Goal: Task Accomplishment & Management: Complete application form

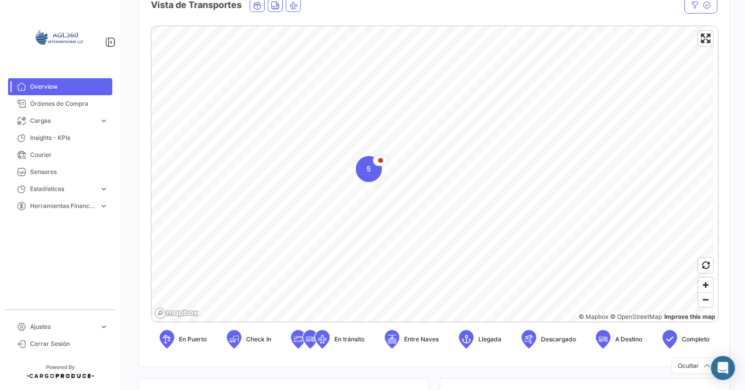
scroll to position [201, 0]
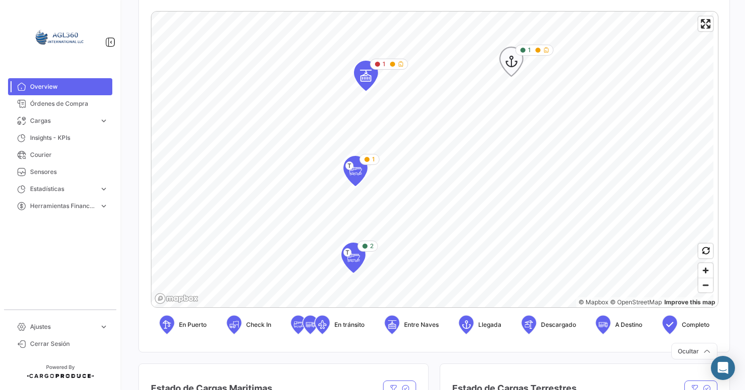
click at [546, 51] on icon "Map marker" at bounding box center [546, 50] width 6 height 6
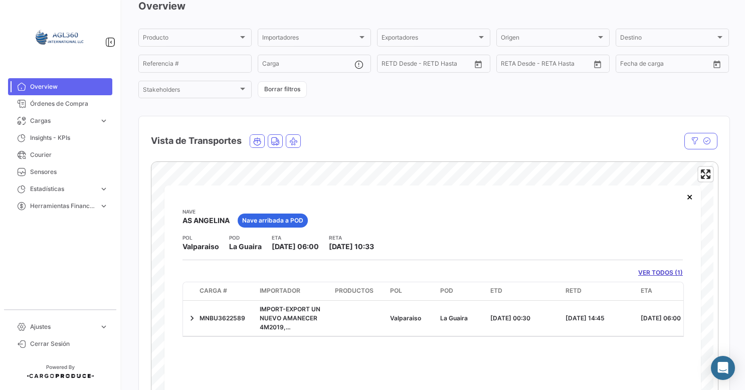
scroll to position [100, 0]
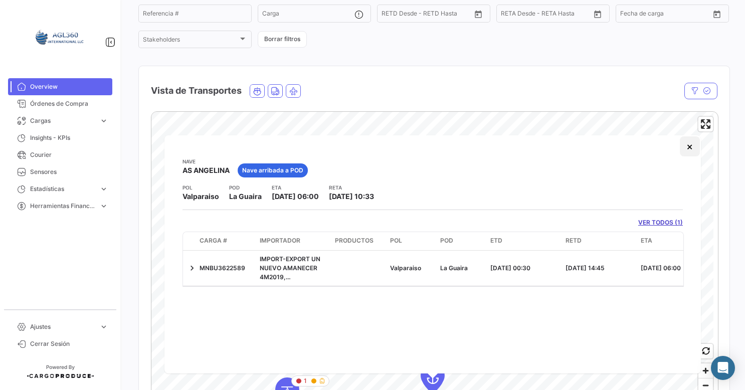
click at [688, 150] on button "×" at bounding box center [690, 146] width 20 height 20
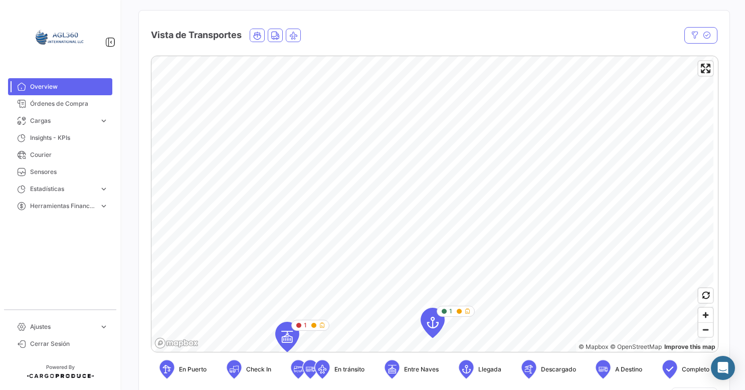
scroll to position [201, 0]
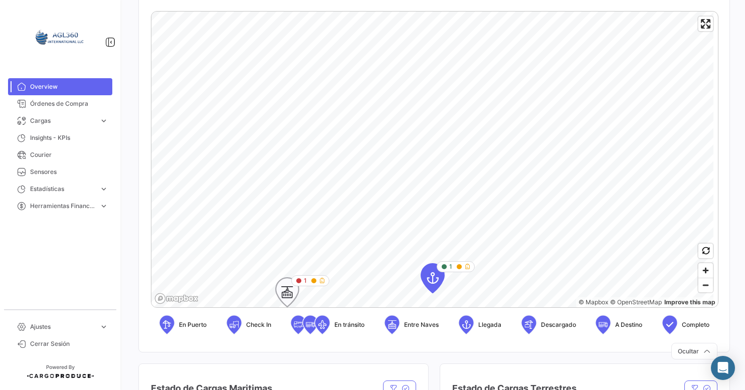
click at [299, 282] on icon "Map marker" at bounding box center [299, 281] width 6 height 6
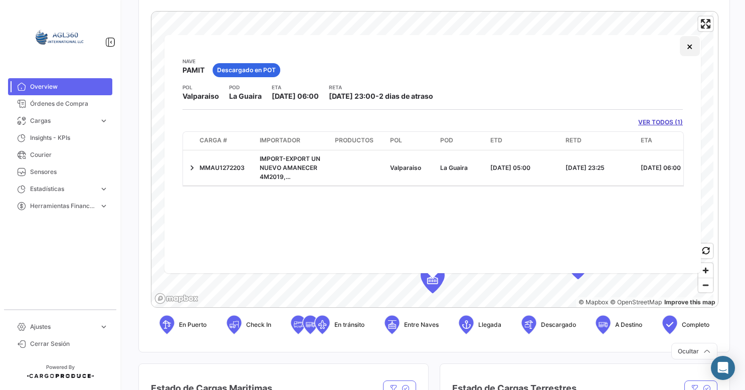
click at [694, 49] on button "×" at bounding box center [690, 46] width 20 height 20
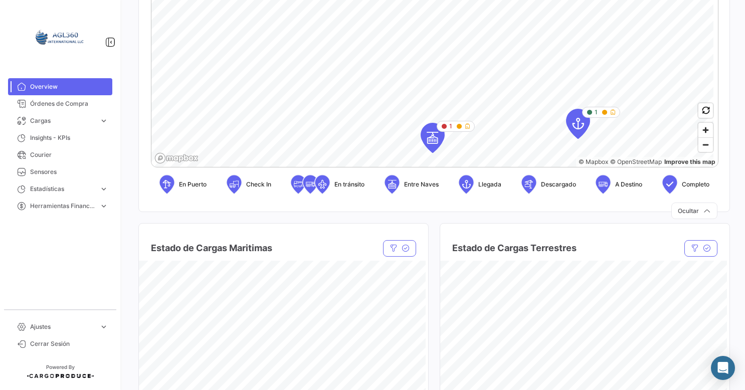
scroll to position [301, 0]
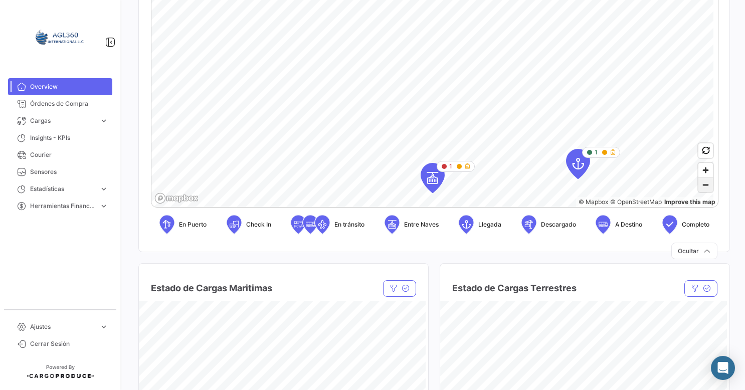
click at [701, 186] on span "Zoom out" at bounding box center [705, 185] width 15 height 14
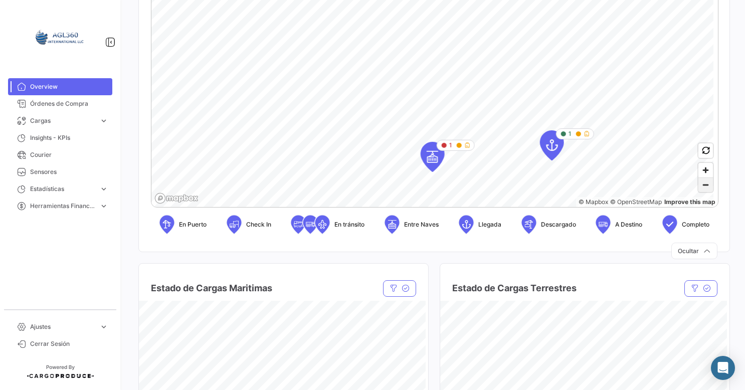
click at [701, 186] on span "Zoom out" at bounding box center [705, 185] width 15 height 14
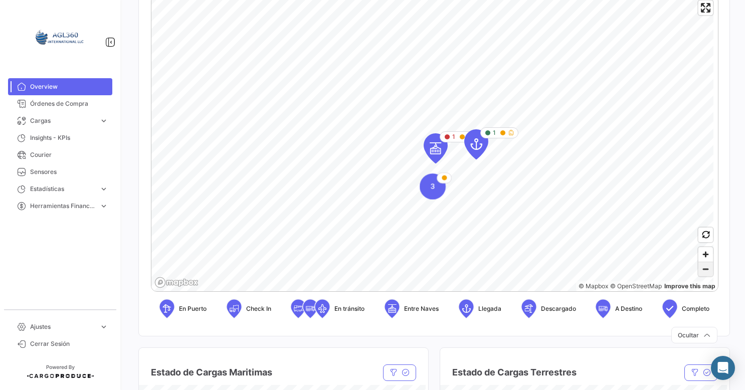
scroll to position [201, 0]
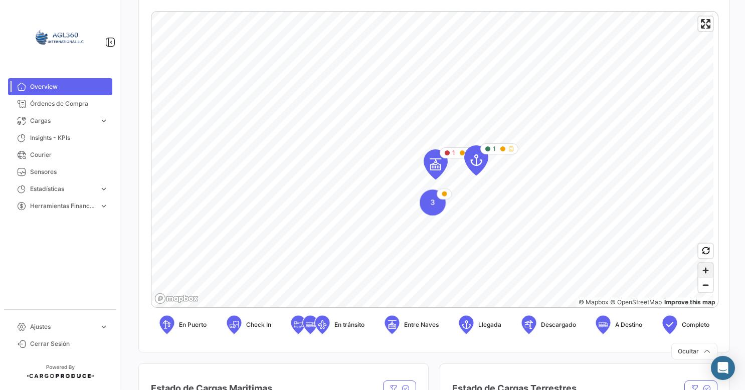
click at [700, 274] on span "Zoom in" at bounding box center [705, 270] width 15 height 15
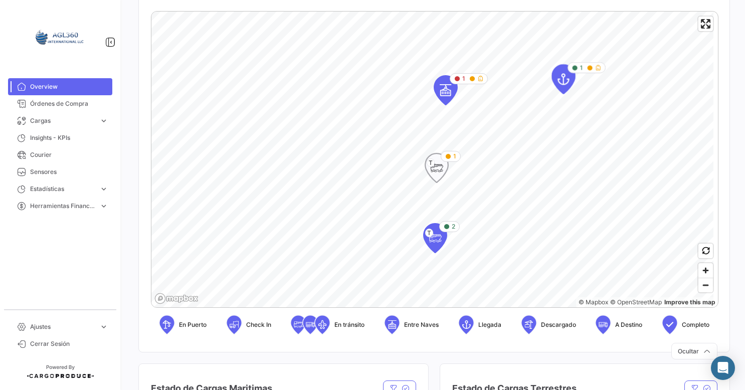
click at [450, 157] on icon "Map marker" at bounding box center [448, 156] width 6 height 6
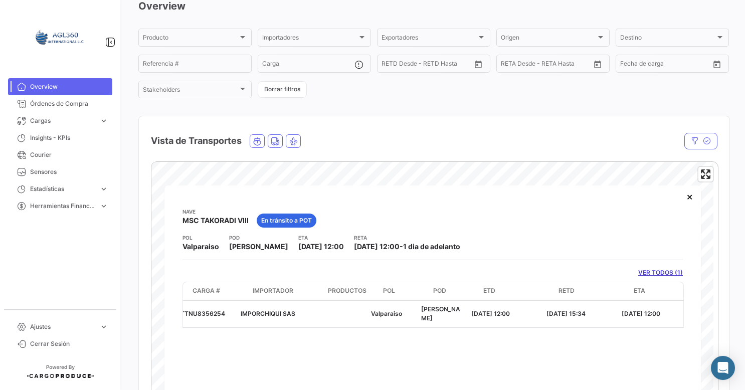
scroll to position [0, 0]
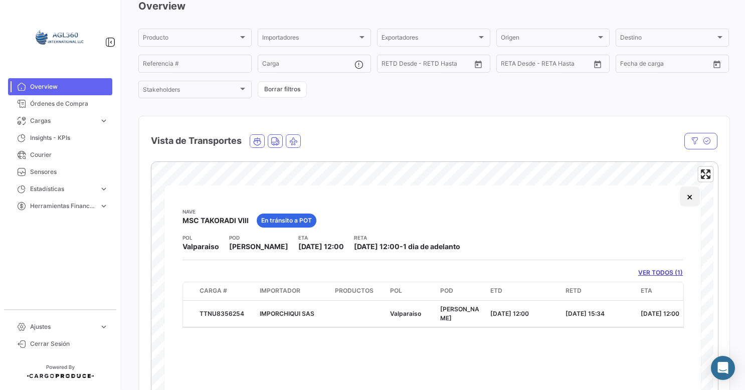
click at [690, 201] on button "×" at bounding box center [690, 196] width 20 height 20
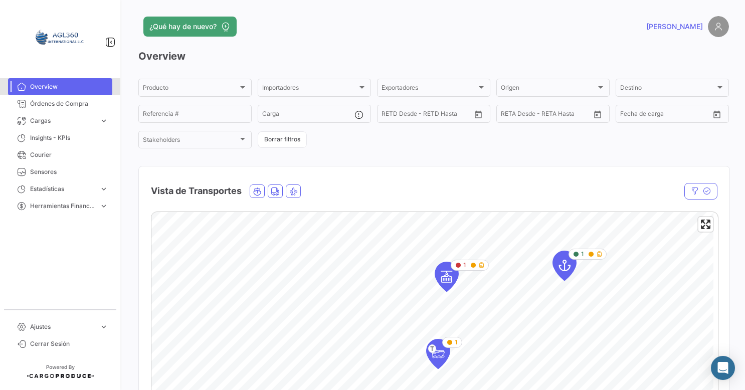
click at [71, 83] on span "Overview" at bounding box center [69, 86] width 78 height 9
click at [76, 106] on span "Órdenes de Compra" at bounding box center [69, 103] width 78 height 9
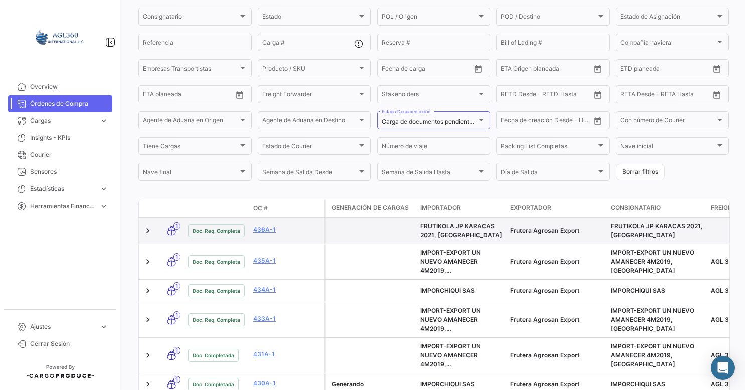
scroll to position [150, 0]
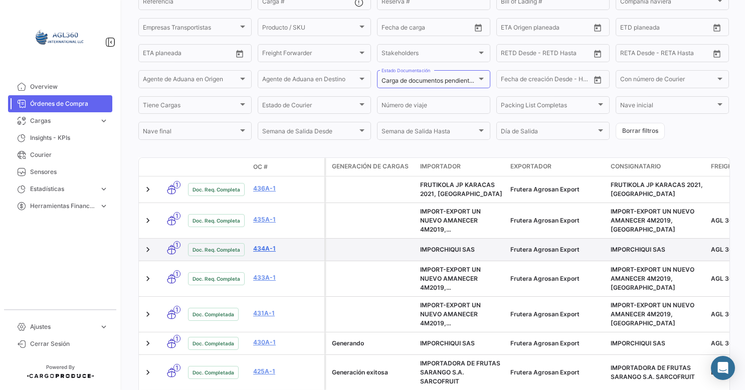
click at [265, 253] on link "434A-1" at bounding box center [286, 248] width 67 height 9
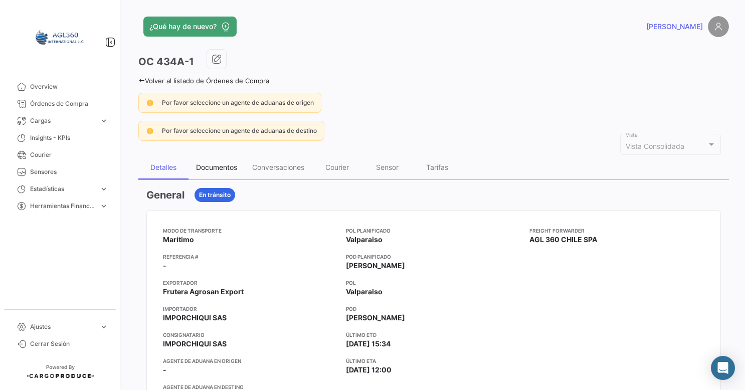
click at [216, 168] on div "Documentos" at bounding box center [216, 167] width 41 height 9
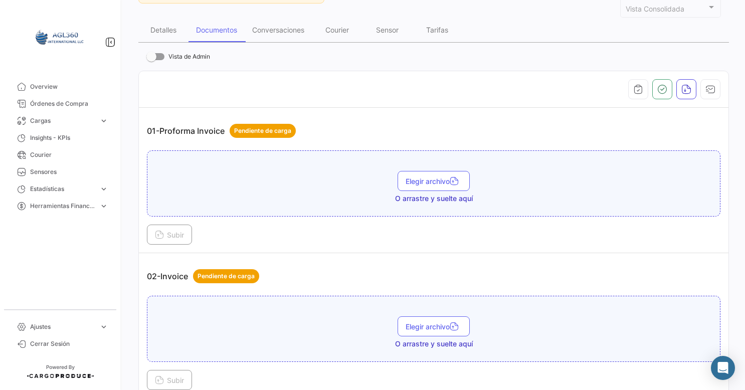
scroll to position [150, 0]
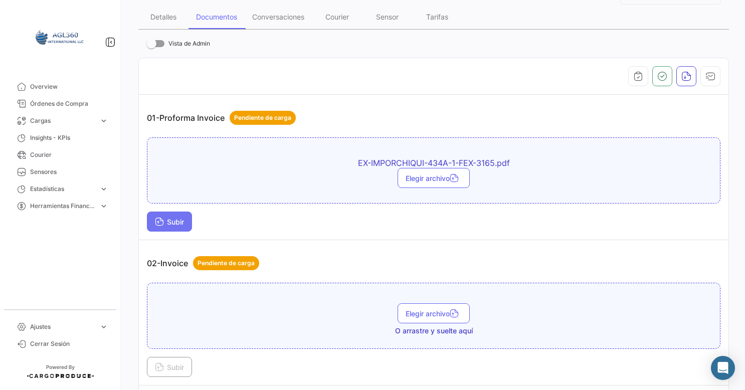
click at [179, 221] on span "Subir" at bounding box center [169, 222] width 29 height 9
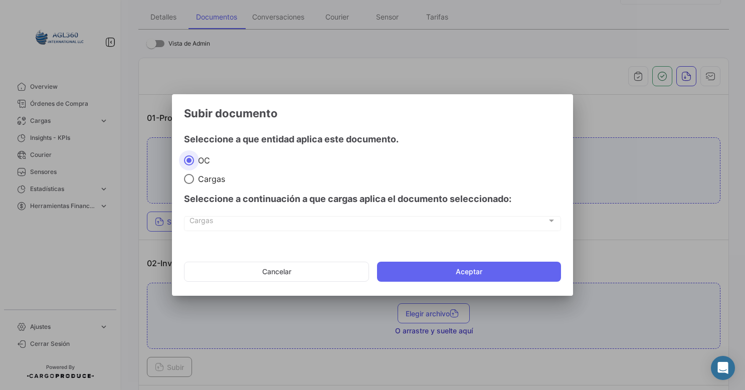
click at [204, 183] on span "Cargas" at bounding box center [209, 179] width 31 height 10
click at [194, 183] on input "Cargas" at bounding box center [189, 179] width 10 height 10
radio input "true"
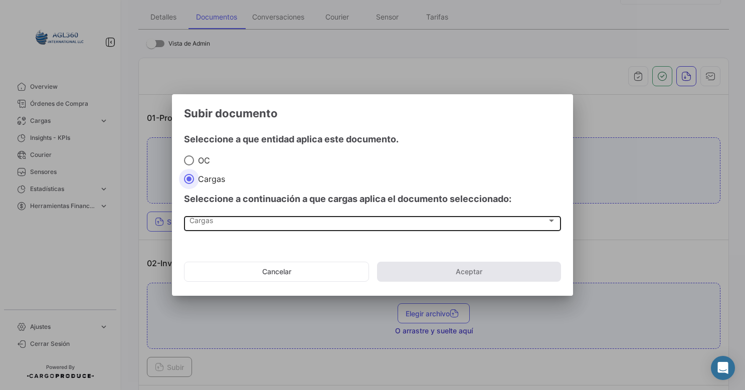
click at [218, 216] on div "Cargas Cargas" at bounding box center [372, 222] width 366 height 17
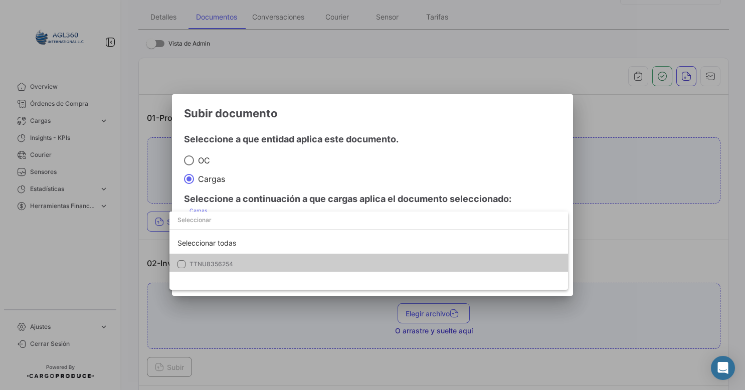
click at [204, 264] on span "TTNU8356254" at bounding box center [211, 264] width 44 height 8
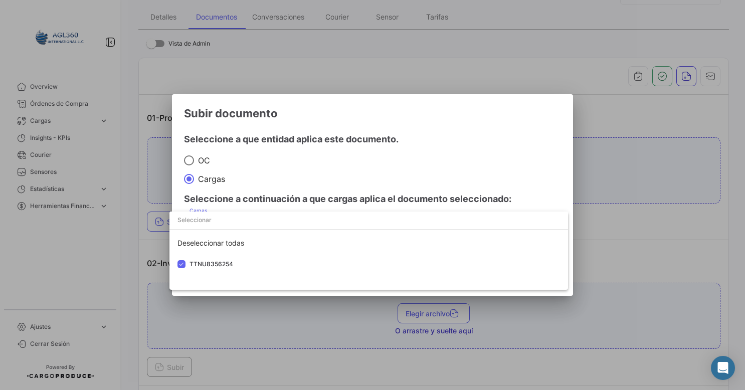
drag, startPoint x: 517, startPoint y: 159, endPoint x: 513, endPoint y: 185, distance: 26.4
click at [518, 158] on div at bounding box center [372, 195] width 745 height 390
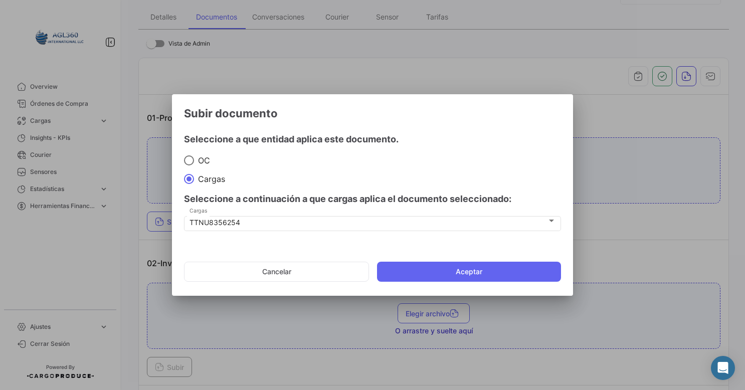
drag, startPoint x: 487, startPoint y: 272, endPoint x: 487, endPoint y: 279, distance: 6.5
click at [487, 272] on button "Aceptar" at bounding box center [469, 272] width 184 height 20
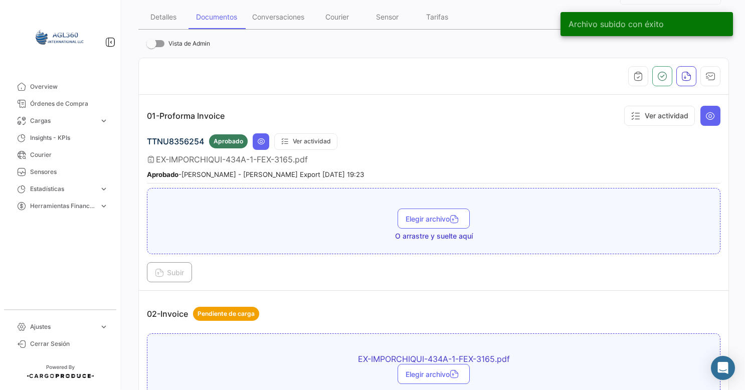
scroll to position [301, 0]
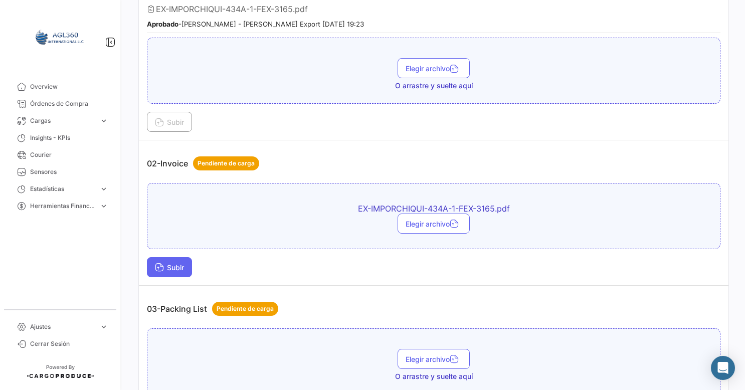
click at [176, 263] on span "Subir" at bounding box center [169, 267] width 29 height 9
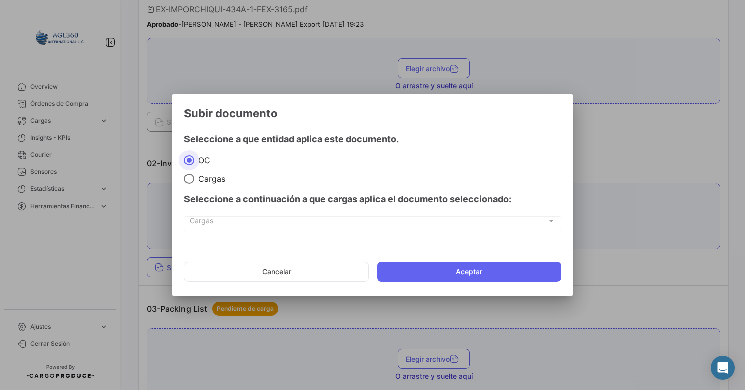
click at [207, 176] on span "Cargas" at bounding box center [209, 179] width 31 height 10
click at [194, 176] on input "Cargas" at bounding box center [189, 179] width 10 height 10
radio input "true"
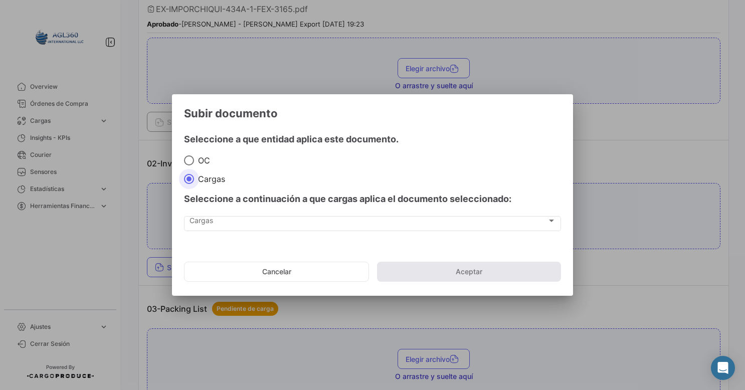
click at [446, 269] on mat-dialog-actions "Cancelar Aceptar" at bounding box center [372, 272] width 377 height 34
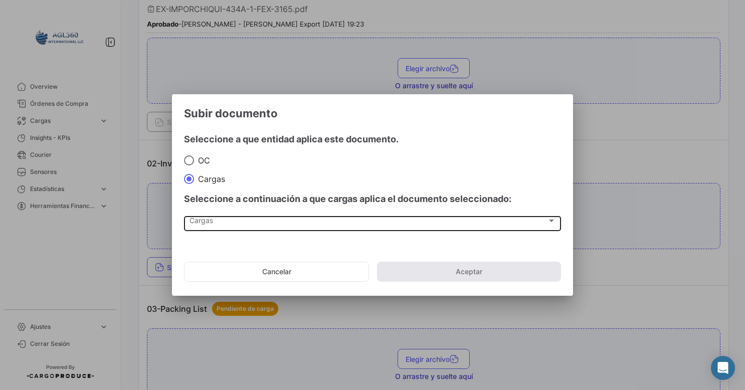
click at [304, 226] on div "Cargas" at bounding box center [367, 223] width 357 height 9
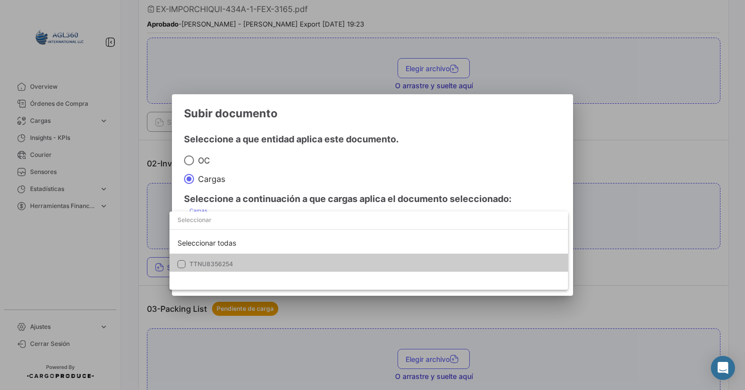
click at [208, 262] on span "TTNU8356254" at bounding box center [211, 264] width 44 height 8
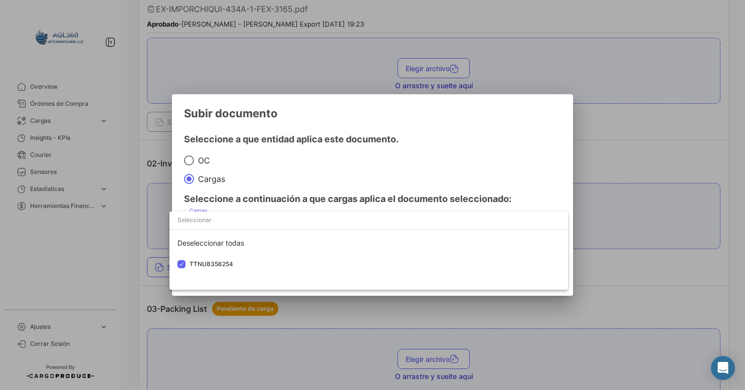
click at [518, 176] on div at bounding box center [372, 195] width 745 height 390
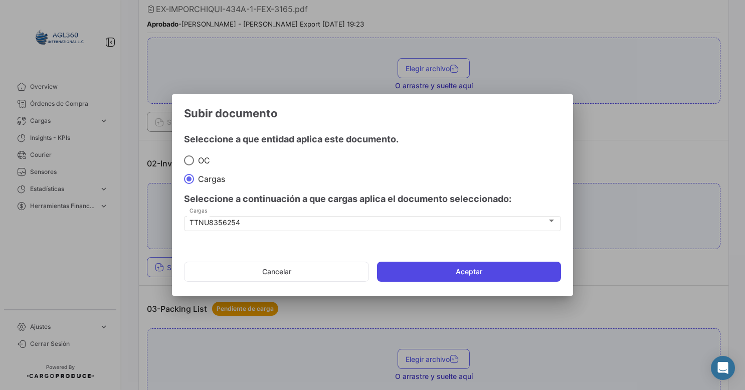
click at [491, 272] on button "Aceptar" at bounding box center [469, 272] width 184 height 20
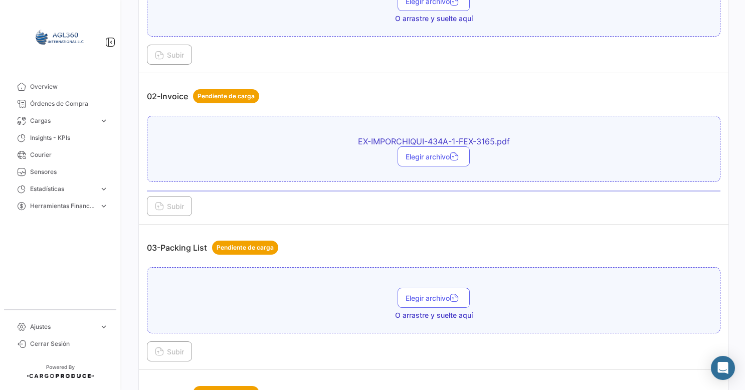
scroll to position [451, 0]
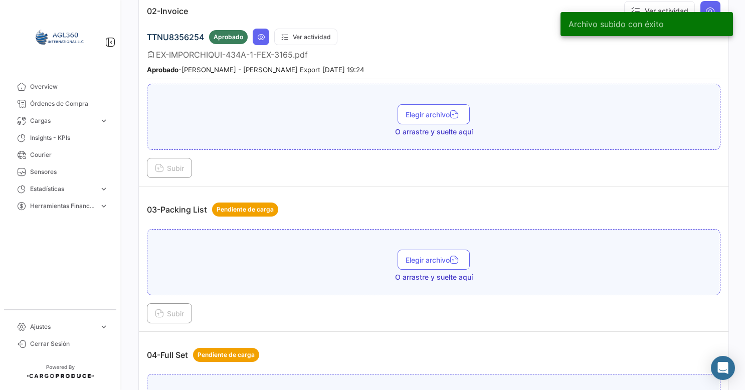
click at [381, 306] on div "Subir" at bounding box center [433, 313] width 573 height 20
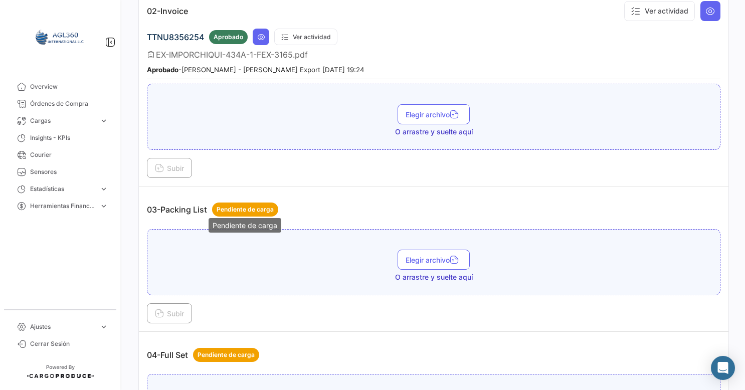
scroll to position [501, 0]
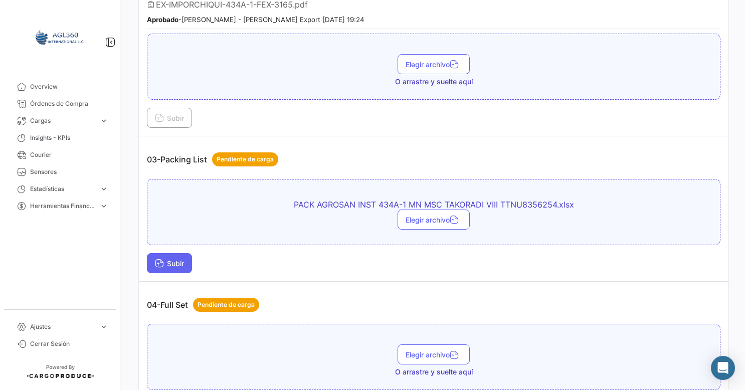
click at [172, 253] on button "Subir" at bounding box center [169, 263] width 45 height 20
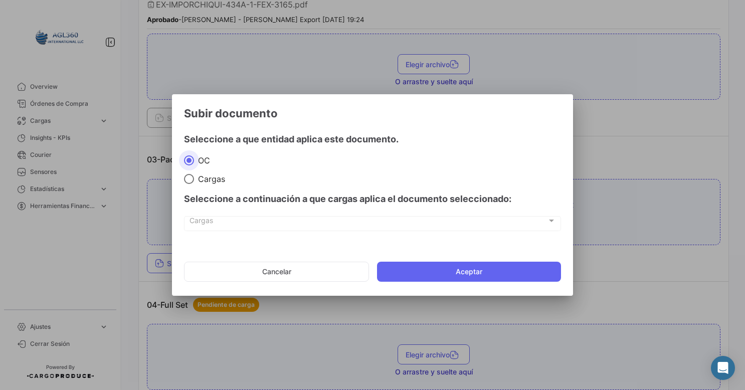
click at [192, 175] on span at bounding box center [189, 179] width 10 height 10
click at [192, 175] on input "Cargas" at bounding box center [189, 179] width 10 height 10
radio input "true"
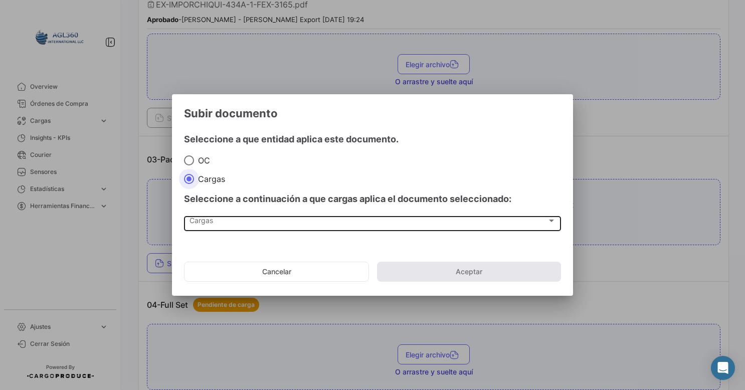
click at [253, 217] on div "Cargas Cargas" at bounding box center [372, 222] width 366 height 17
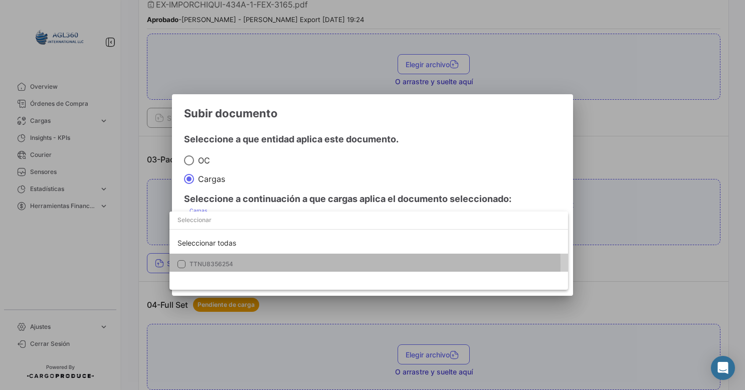
click at [187, 266] on mat-option "TTNU8356254" at bounding box center [368, 264] width 399 height 21
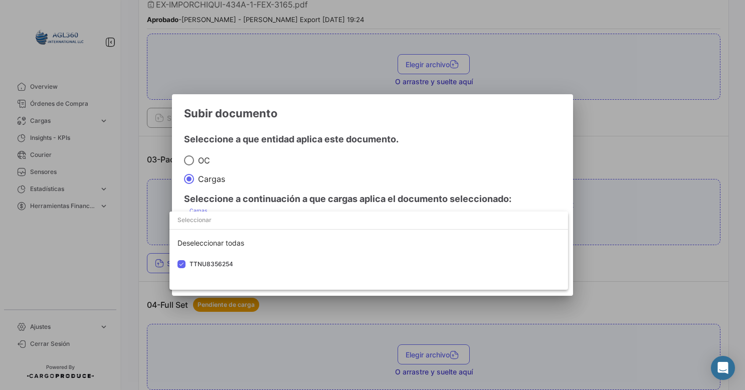
click at [535, 166] on div at bounding box center [372, 195] width 745 height 390
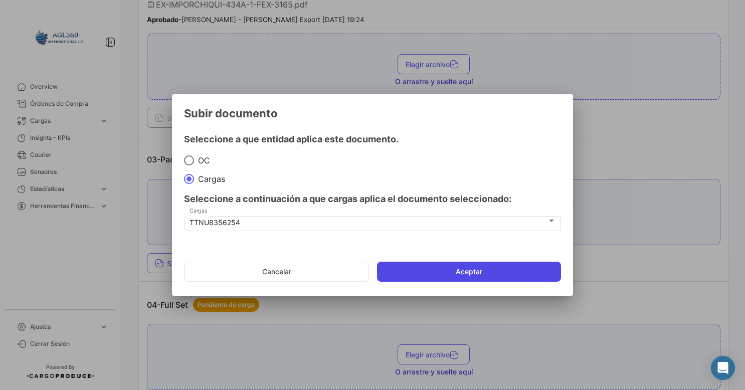
click at [488, 270] on button "Aceptar" at bounding box center [469, 272] width 184 height 20
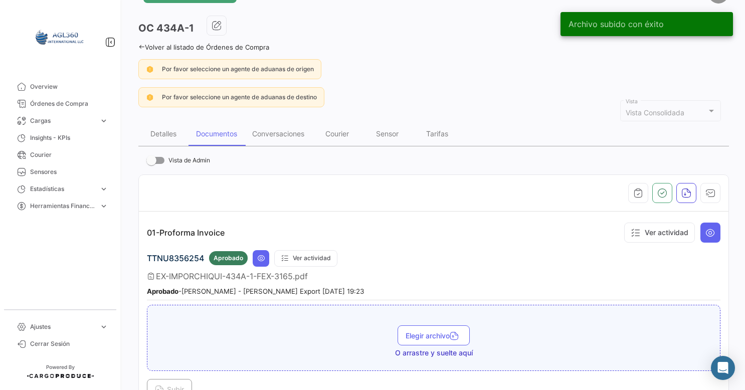
scroll to position [0, 0]
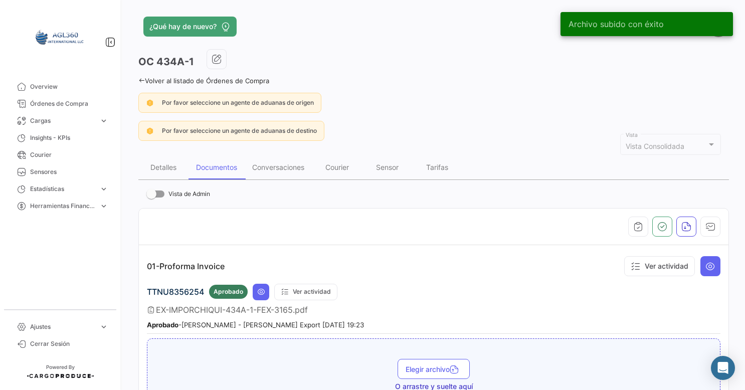
click at [141, 80] on icon at bounding box center [141, 80] width 7 height 7
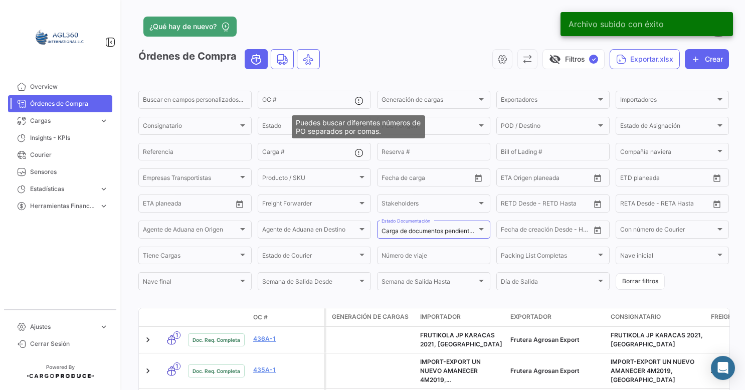
scroll to position [150, 0]
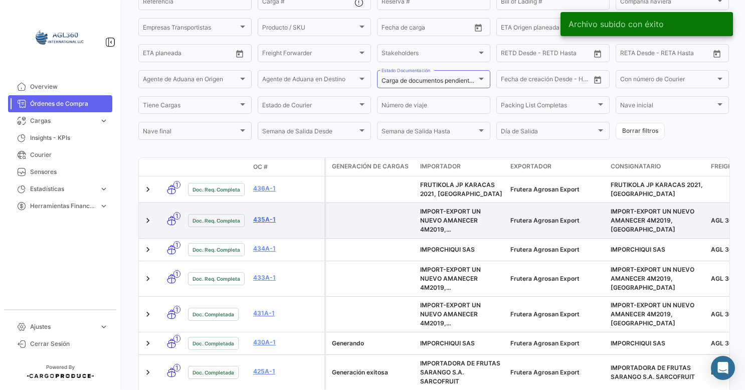
click at [261, 223] on link "435A-1" at bounding box center [286, 219] width 67 height 9
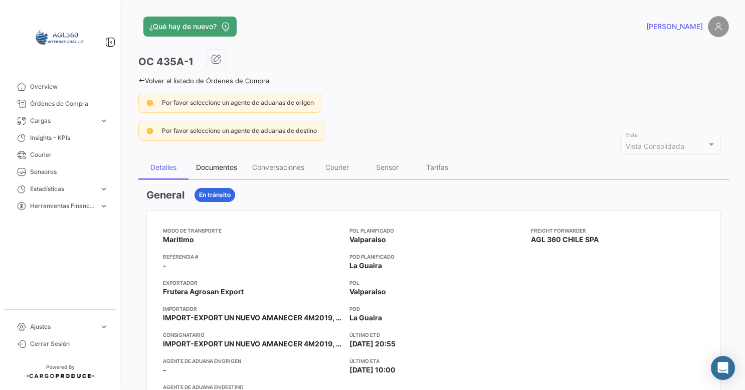
drag, startPoint x: 220, startPoint y: 163, endPoint x: 236, endPoint y: 172, distance: 17.7
click at [220, 163] on div "Documentos" at bounding box center [216, 167] width 41 height 9
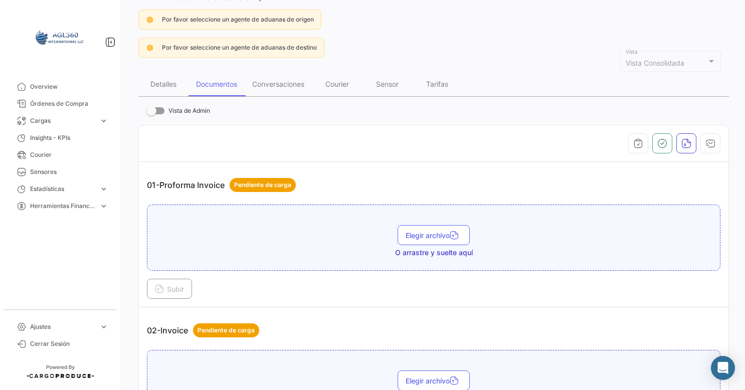
scroll to position [100, 0]
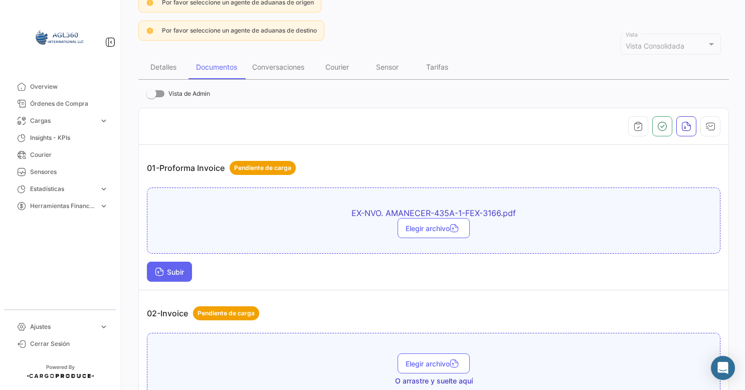
click at [176, 270] on span "Subir" at bounding box center [169, 272] width 29 height 9
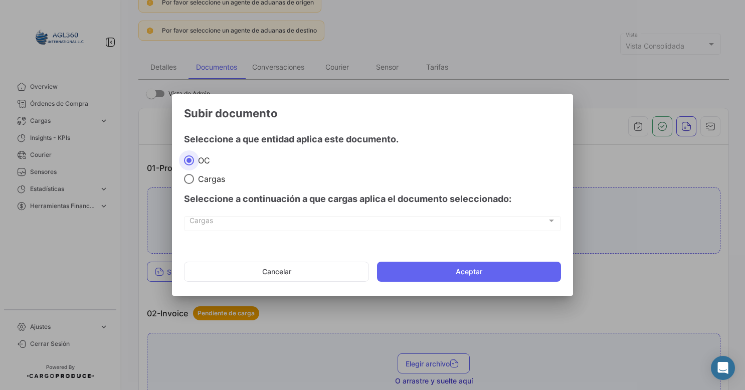
click at [206, 184] on div "Seleccione a continuación a que cargas aplica el documento seleccionado:" at bounding box center [372, 199] width 377 height 30
click at [195, 174] on label "Cargas" at bounding box center [372, 179] width 377 height 10
click at [194, 174] on input "Cargas" at bounding box center [189, 179] width 10 height 10
radio input "true"
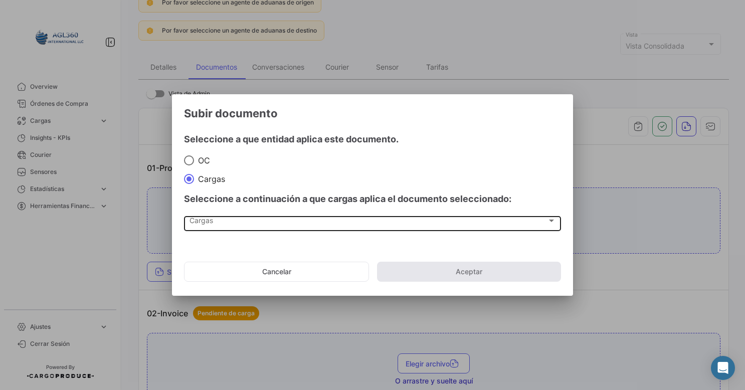
click at [242, 227] on div "Cargas Cargas" at bounding box center [372, 222] width 366 height 17
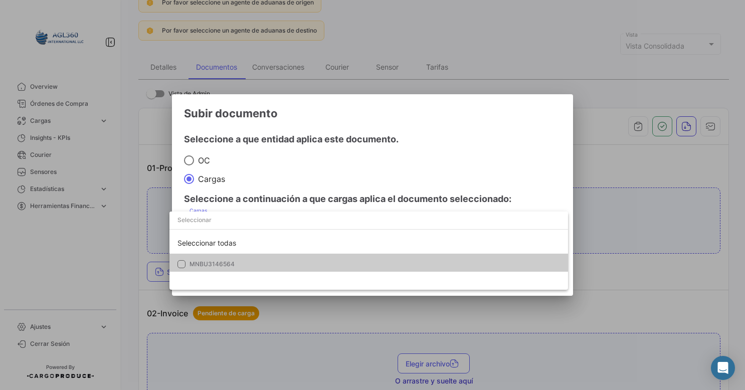
click at [228, 263] on span "MNBU3146564" at bounding box center [211, 264] width 45 height 8
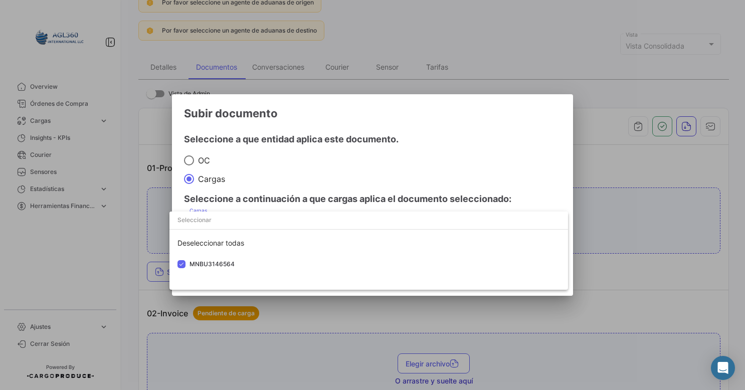
drag, startPoint x: 466, startPoint y: 145, endPoint x: 460, endPoint y: 198, distance: 52.5
click at [467, 145] on div at bounding box center [372, 195] width 745 height 390
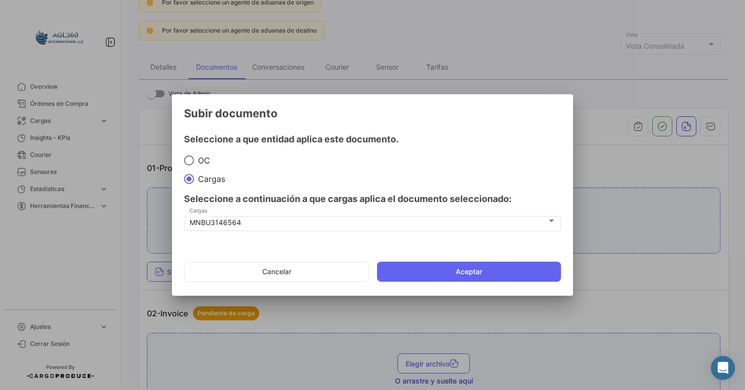
drag, startPoint x: 427, startPoint y: 276, endPoint x: 421, endPoint y: 283, distance: 9.2
click at [429, 275] on button "Aceptar" at bounding box center [469, 272] width 184 height 20
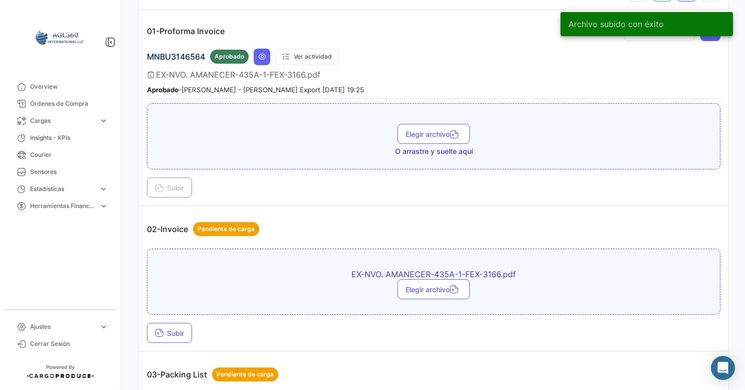
scroll to position [251, 0]
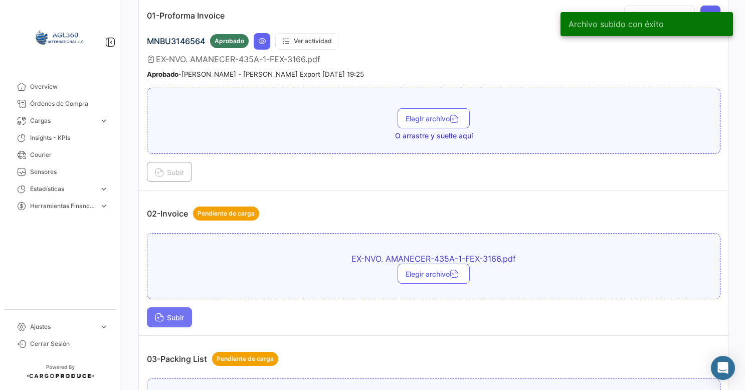
click at [157, 314] on icon at bounding box center [159, 318] width 9 height 9
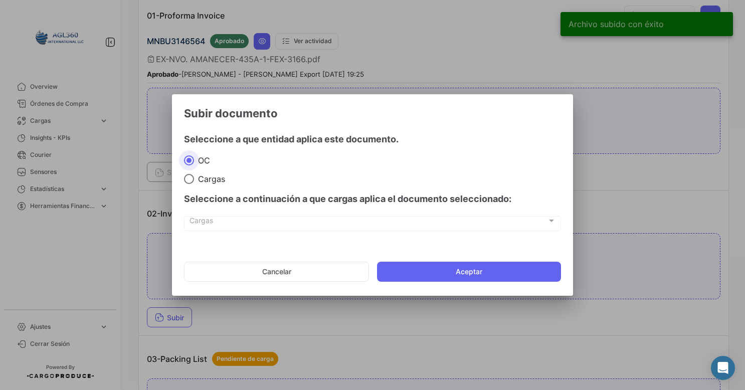
click at [196, 179] on span "Cargas" at bounding box center [209, 179] width 31 height 10
click at [194, 179] on input "Cargas" at bounding box center [189, 179] width 10 height 10
radio input "true"
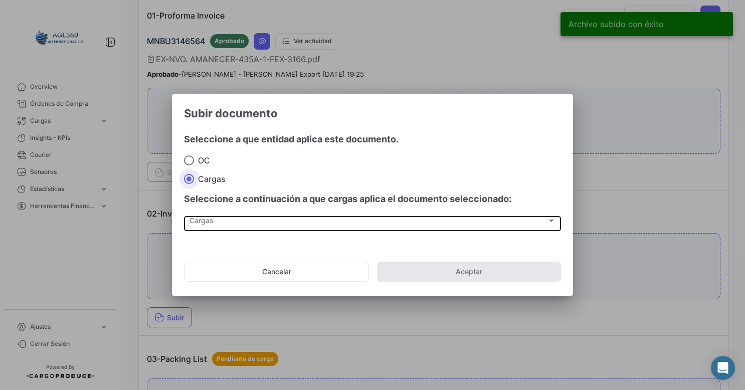
click at [222, 226] on div "Cargas" at bounding box center [367, 223] width 357 height 9
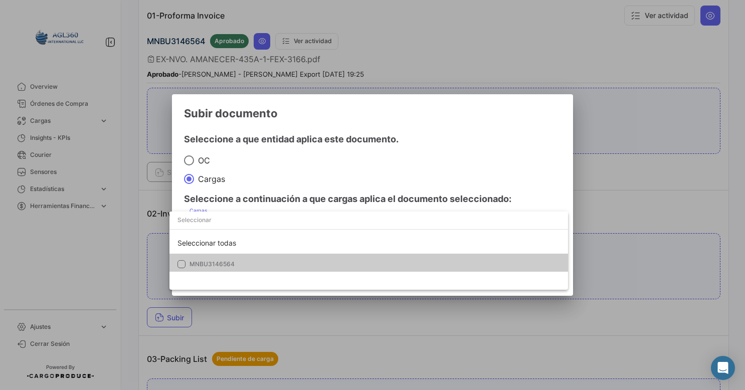
click at [200, 264] on span "MNBU3146564" at bounding box center [211, 264] width 45 height 8
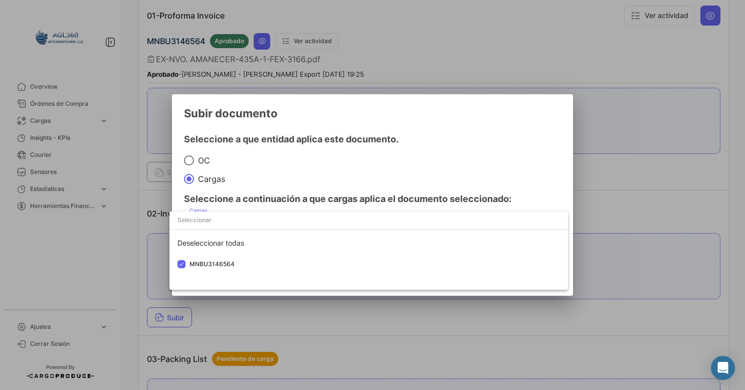
click at [490, 141] on div at bounding box center [372, 195] width 745 height 390
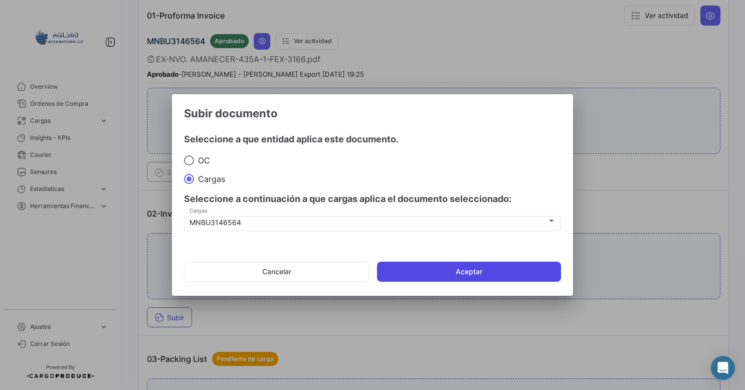
click at [466, 270] on button "Aceptar" at bounding box center [469, 272] width 184 height 20
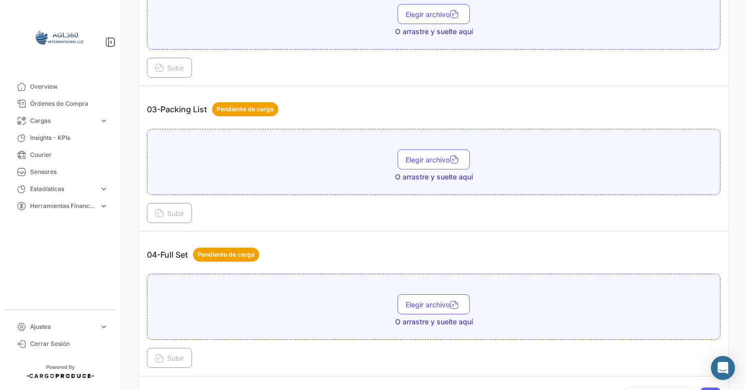
scroll to position [602, 0]
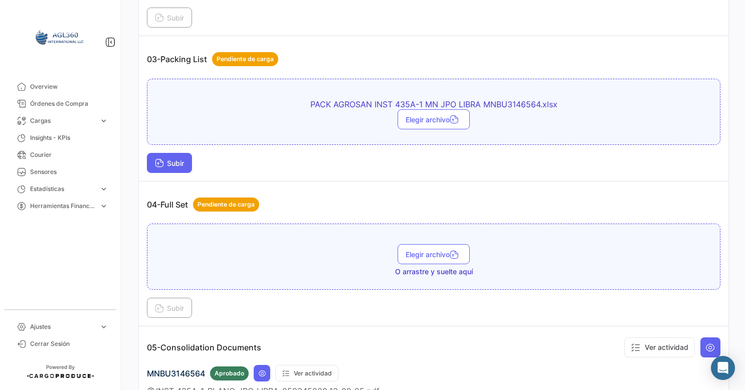
click at [171, 159] on span "Subir" at bounding box center [169, 163] width 29 height 9
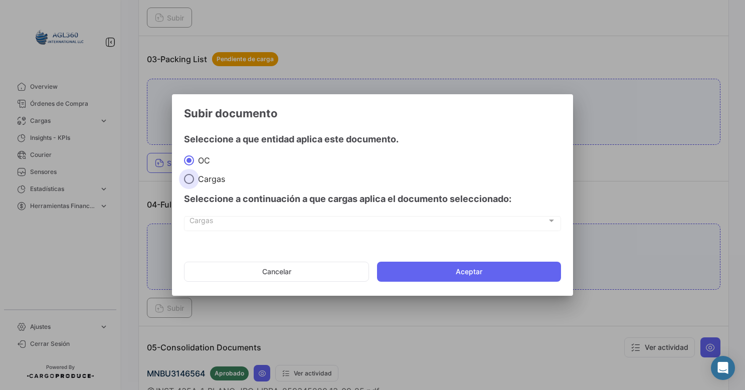
drag, startPoint x: 202, startPoint y: 173, endPoint x: 212, endPoint y: 186, distance: 16.8
click at [202, 174] on label "Cargas" at bounding box center [372, 179] width 377 height 10
click at [194, 174] on input "Cargas" at bounding box center [189, 179] width 10 height 10
radio input "true"
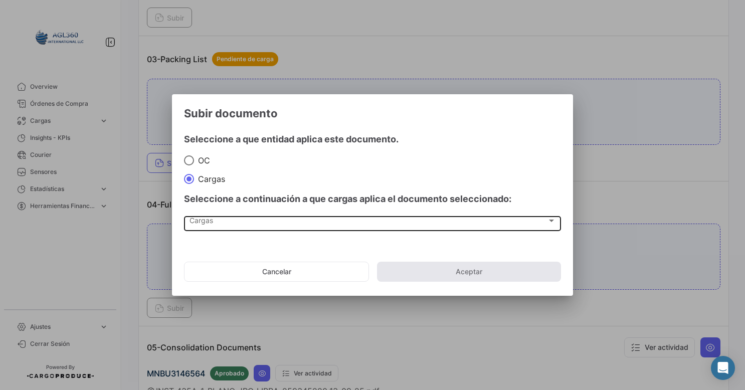
click at [232, 215] on div "Cargas Cargas" at bounding box center [372, 222] width 366 height 17
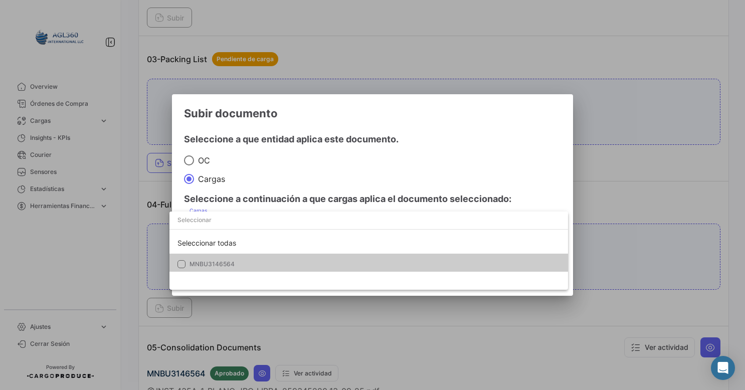
click at [208, 262] on span "MNBU3146564" at bounding box center [211, 264] width 45 height 8
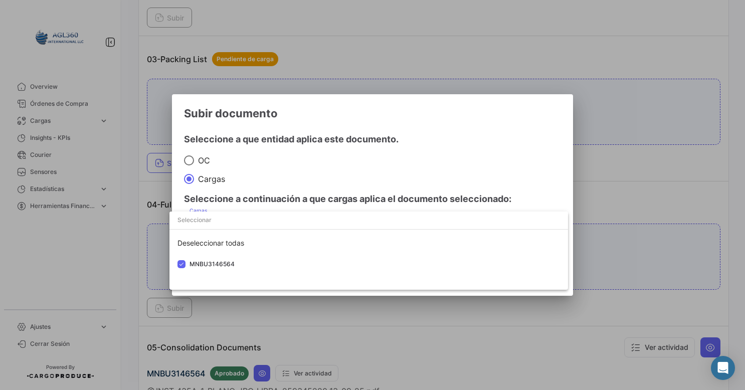
click at [397, 129] on div at bounding box center [372, 195] width 745 height 390
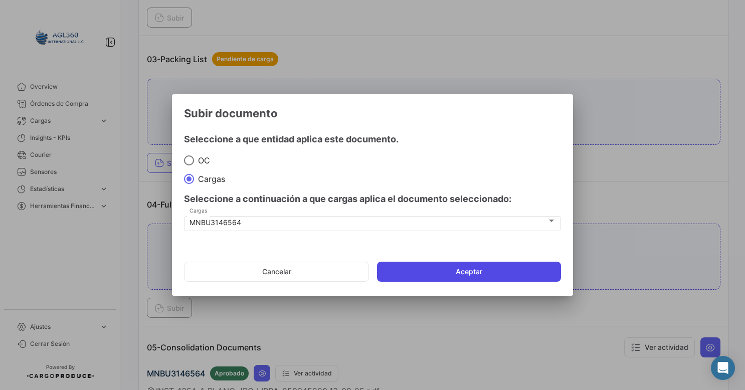
click at [447, 272] on button "Aceptar" at bounding box center [469, 272] width 184 height 20
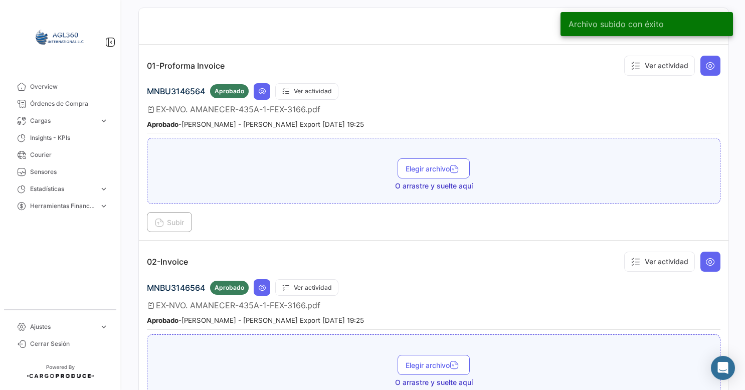
scroll to position [0, 0]
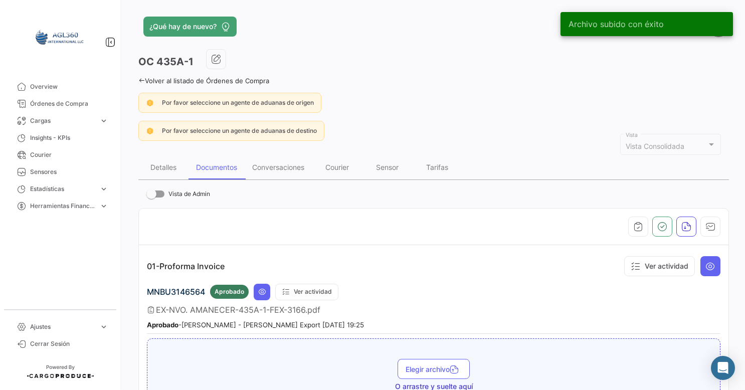
click at [142, 80] on icon at bounding box center [141, 80] width 7 height 7
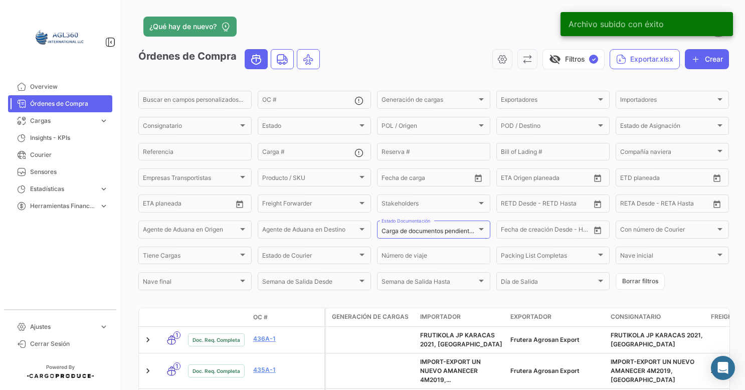
scroll to position [150, 0]
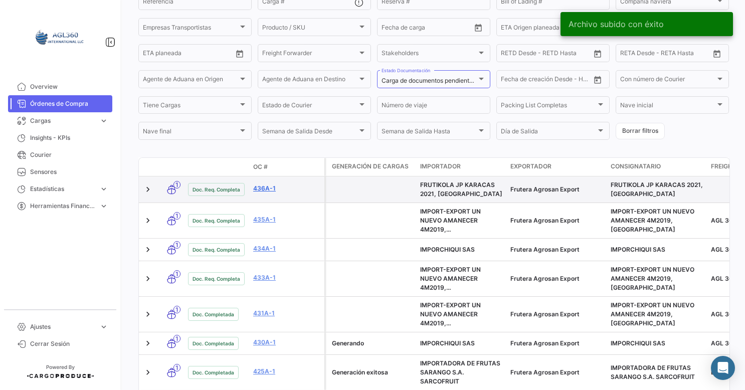
click at [262, 189] on link "436A-1" at bounding box center [286, 188] width 67 height 9
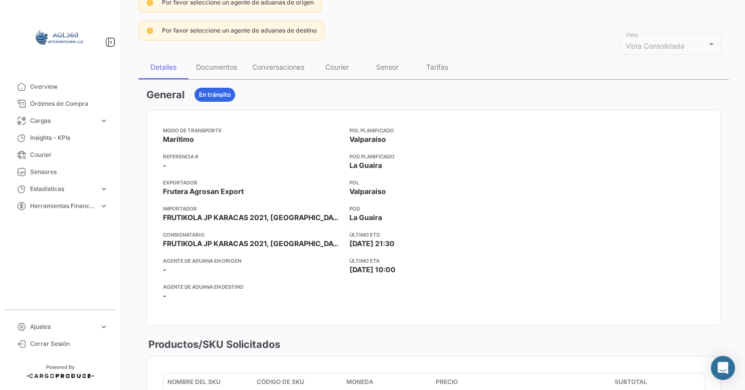
scroll to position [50, 0]
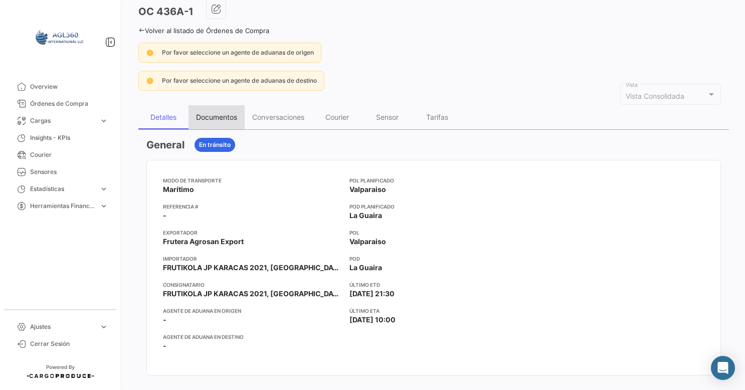
click at [220, 119] on div "Documentos" at bounding box center [216, 117] width 41 height 9
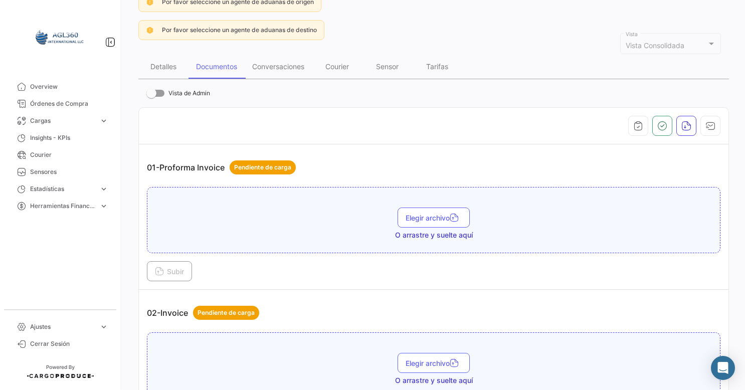
scroll to position [150, 0]
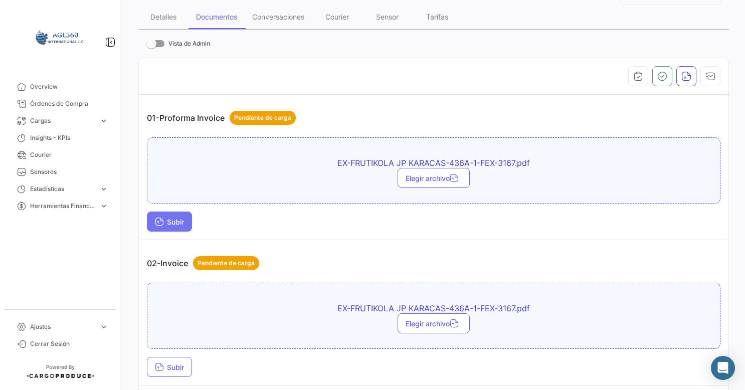
click at [179, 219] on span "Subir" at bounding box center [169, 222] width 29 height 9
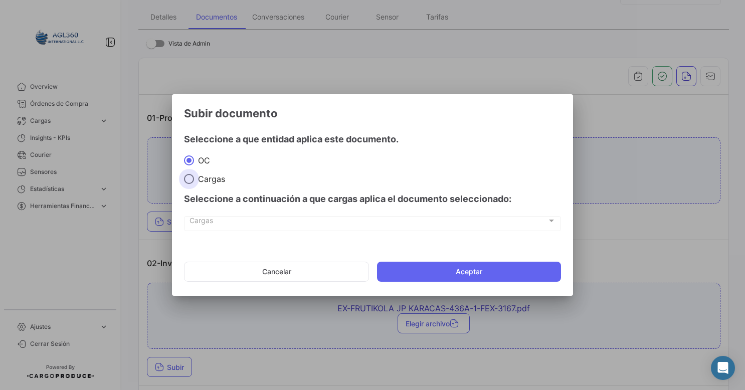
drag, startPoint x: 209, startPoint y: 178, endPoint x: 206, endPoint y: 199, distance: 21.2
click at [208, 178] on span "Cargas" at bounding box center [209, 179] width 31 height 10
click at [194, 178] on input "Cargas" at bounding box center [189, 179] width 10 height 10
radio input "true"
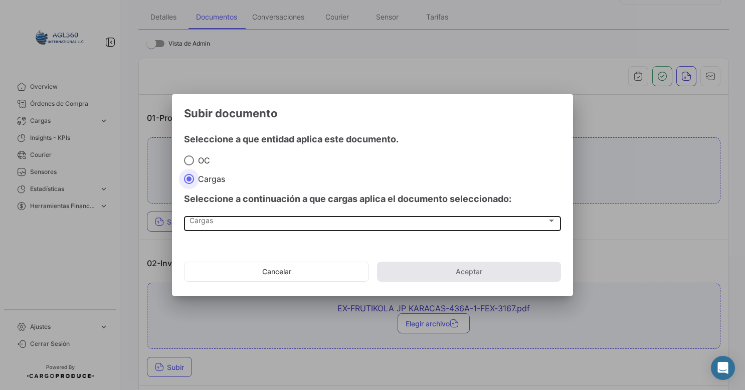
click at [210, 219] on span "Cargas" at bounding box center [367, 223] width 357 height 9
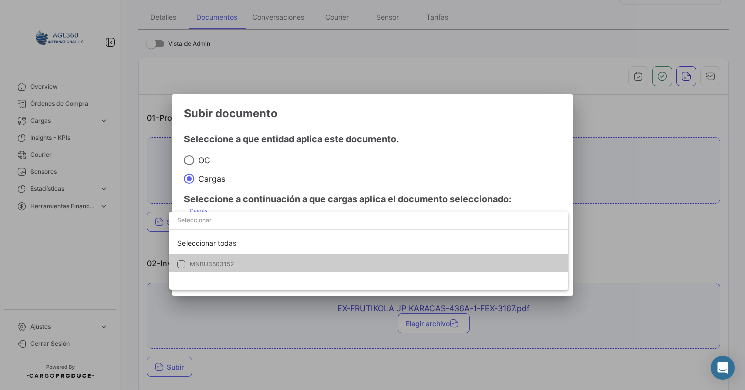
click at [205, 264] on span "MNBU3503152" at bounding box center [211, 264] width 44 height 8
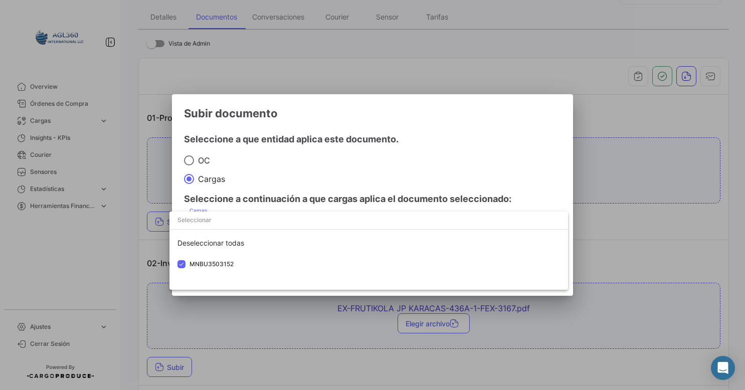
drag, startPoint x: 374, startPoint y: 152, endPoint x: 317, endPoint y: 232, distance: 97.4
click at [374, 152] on div at bounding box center [372, 195] width 745 height 390
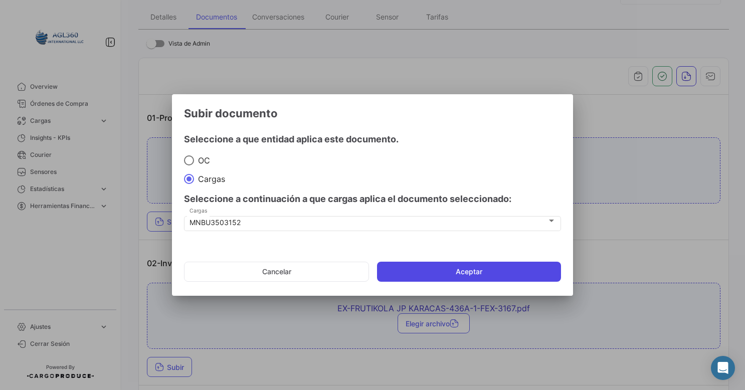
click at [424, 276] on button "Aceptar" at bounding box center [469, 272] width 184 height 20
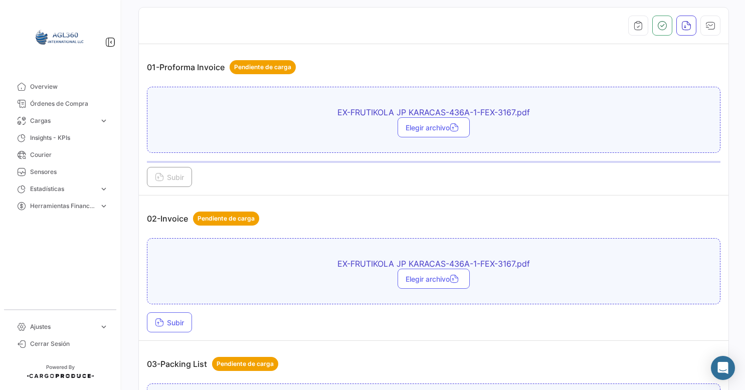
scroll to position [251, 0]
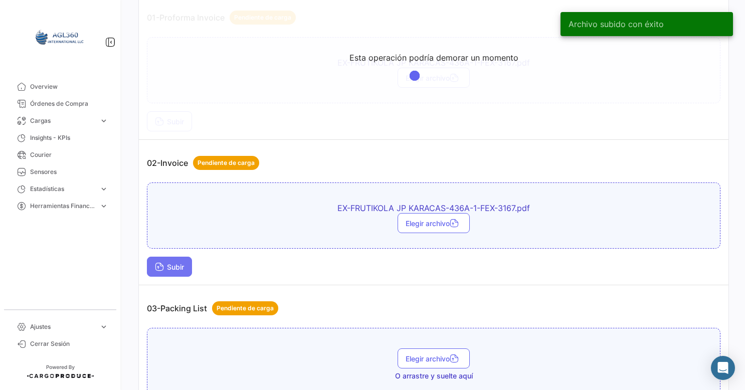
click at [176, 257] on button "Subir" at bounding box center [169, 267] width 45 height 20
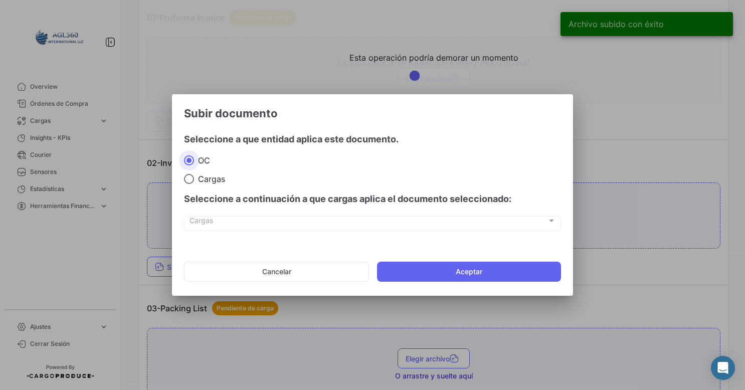
click at [214, 184] on div "Seleccione a continuación a que cargas aplica el documento seleccionado:" at bounding box center [372, 199] width 377 height 30
click at [195, 182] on span "Cargas" at bounding box center [209, 179] width 31 height 10
click at [194, 182] on input "Cargas" at bounding box center [189, 179] width 10 height 10
radio input "true"
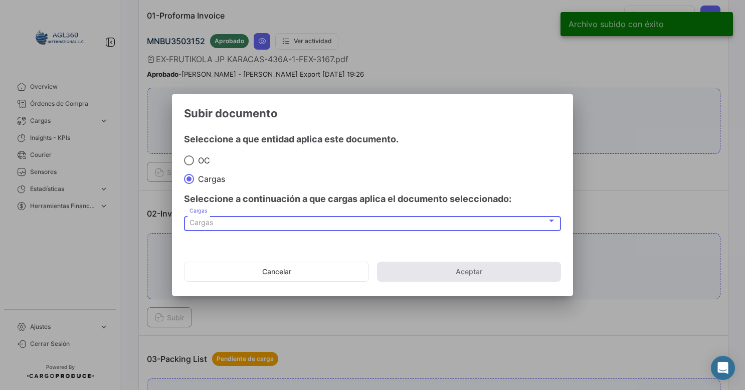
click at [219, 225] on div "Cargas" at bounding box center [367, 223] width 357 height 9
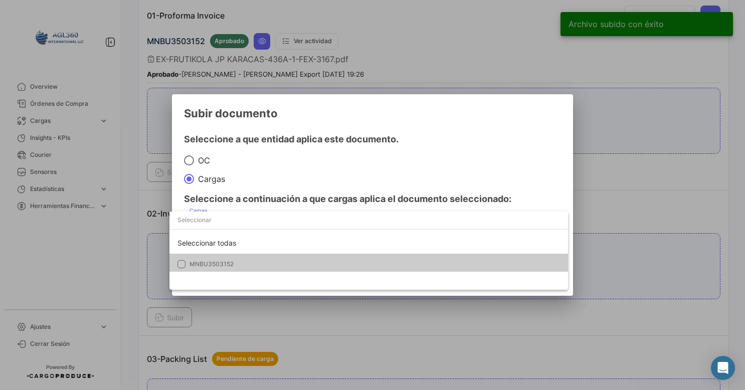
click at [209, 268] on span "MNBU3503152" at bounding box center [259, 264] width 140 height 9
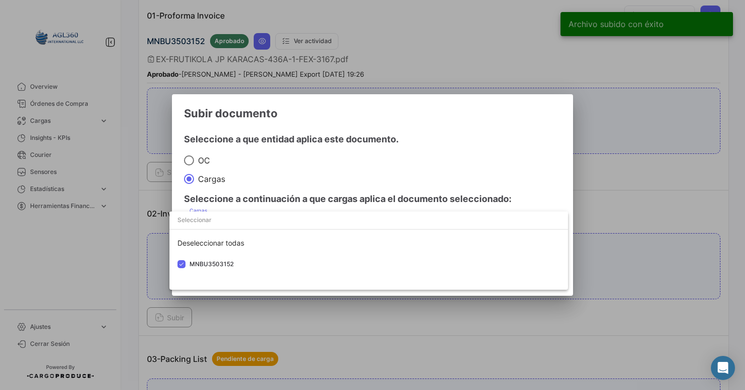
drag, startPoint x: 409, startPoint y: 135, endPoint x: 394, endPoint y: 207, distance: 72.7
click at [409, 136] on div at bounding box center [372, 195] width 745 height 390
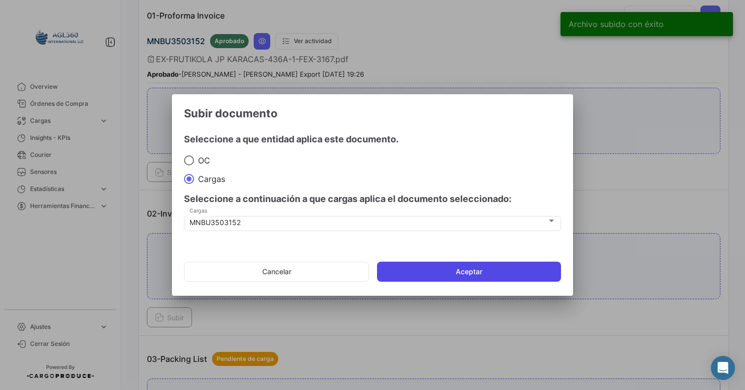
click at [430, 272] on button "Aceptar" at bounding box center [469, 272] width 184 height 20
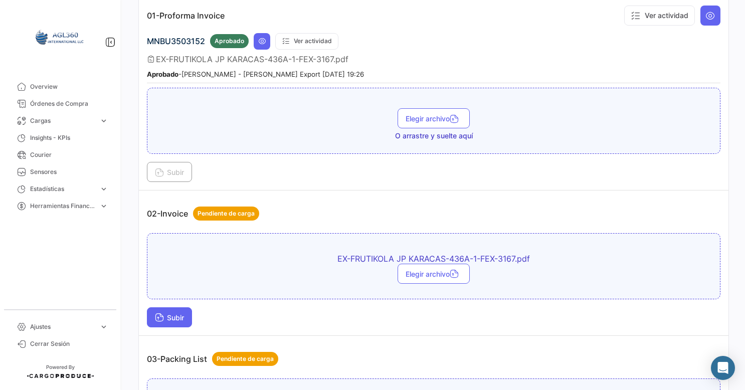
click at [163, 317] on span "Subir" at bounding box center [169, 317] width 29 height 9
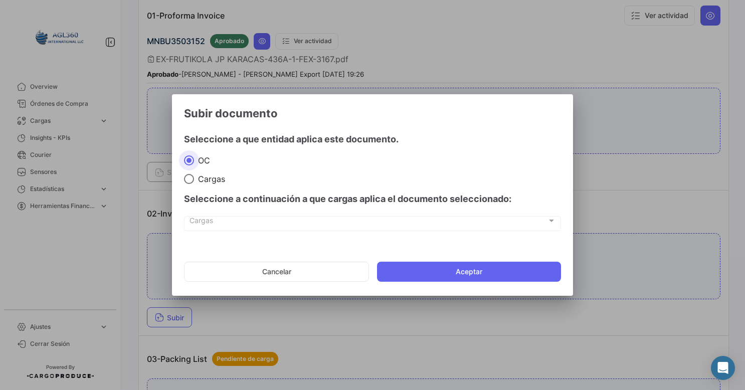
click at [205, 182] on span "Cargas" at bounding box center [209, 179] width 31 height 10
click at [194, 182] on input "Cargas" at bounding box center [189, 179] width 10 height 10
radio input "true"
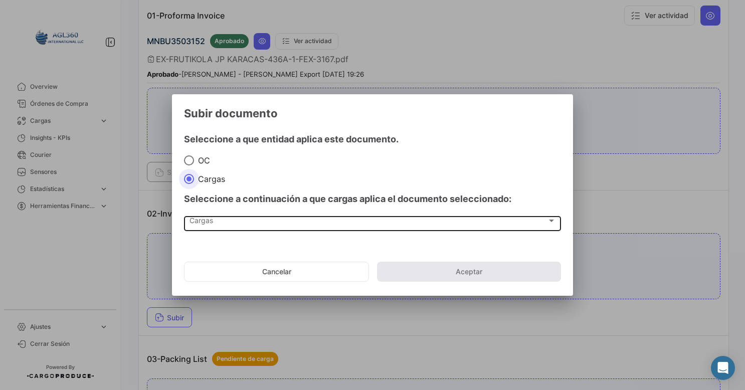
click at [223, 215] on div "Cargas Cargas" at bounding box center [372, 222] width 366 height 17
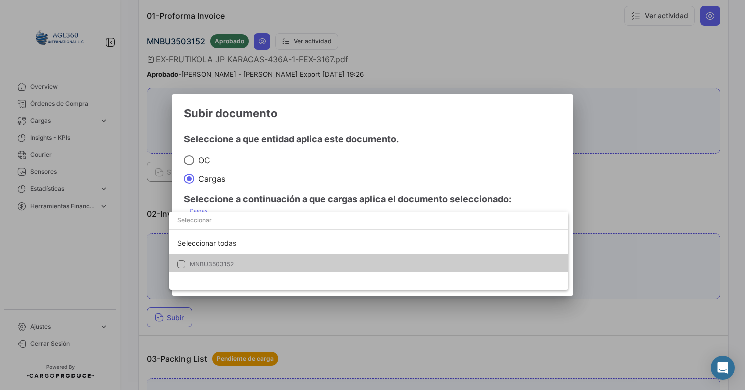
click at [203, 269] on span "MNBU3503152" at bounding box center [259, 264] width 140 height 9
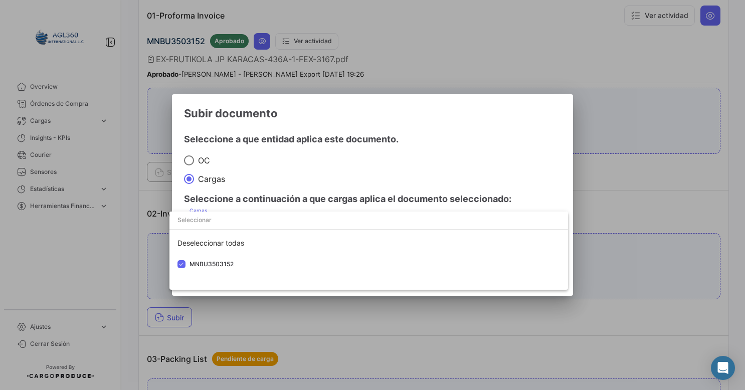
drag, startPoint x: 449, startPoint y: 146, endPoint x: 445, endPoint y: 211, distance: 64.3
click at [449, 146] on div at bounding box center [372, 195] width 745 height 390
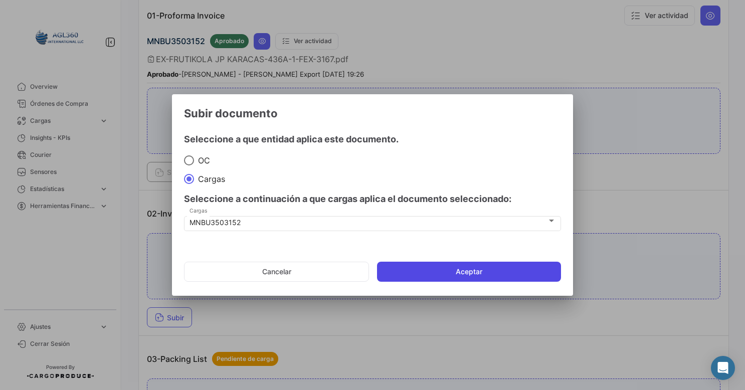
click at [448, 262] on button "Aceptar" at bounding box center [469, 272] width 184 height 20
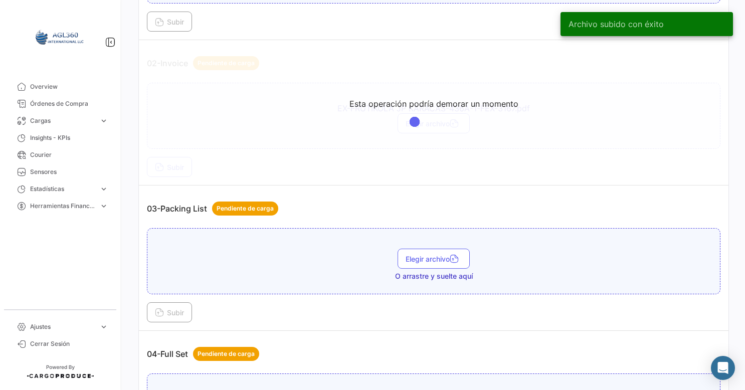
scroll to position [451, 0]
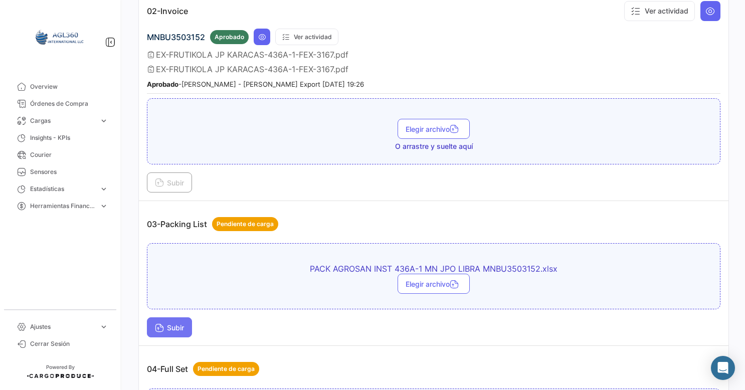
click at [175, 325] on span "Subir" at bounding box center [169, 327] width 29 height 9
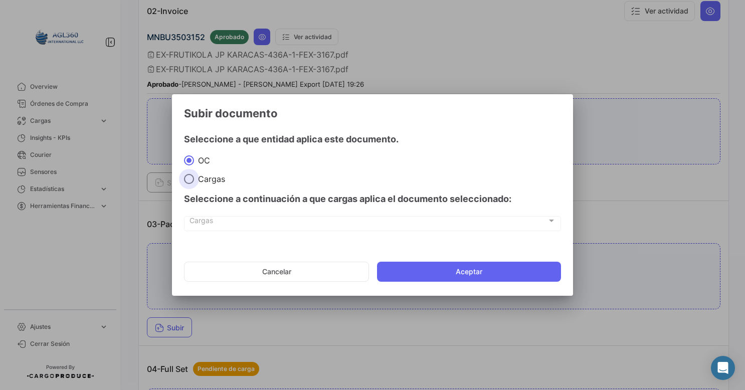
click at [206, 180] on span "Cargas" at bounding box center [209, 179] width 31 height 10
click at [194, 180] on input "Cargas" at bounding box center [189, 179] width 10 height 10
radio input "true"
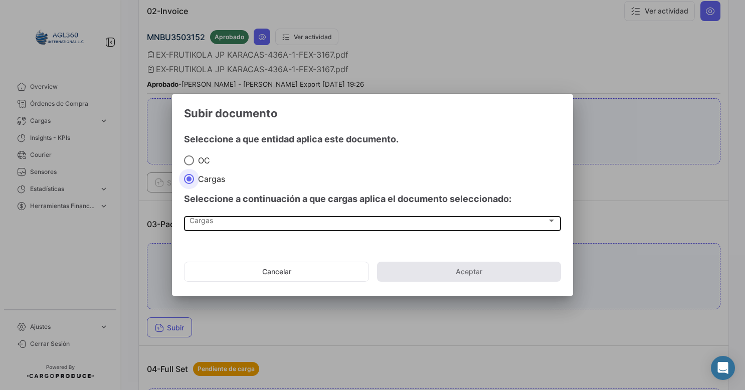
click at [208, 217] on div "Cargas Cargas" at bounding box center [372, 222] width 366 height 17
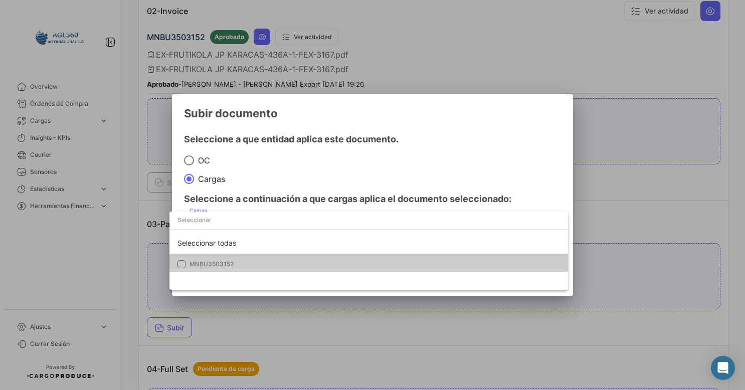
click at [207, 260] on span "MNBU3503152" at bounding box center [259, 264] width 140 height 9
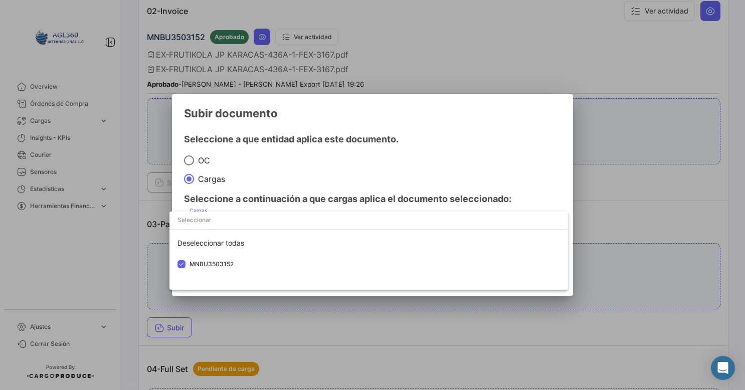
click at [481, 155] on div at bounding box center [372, 195] width 745 height 390
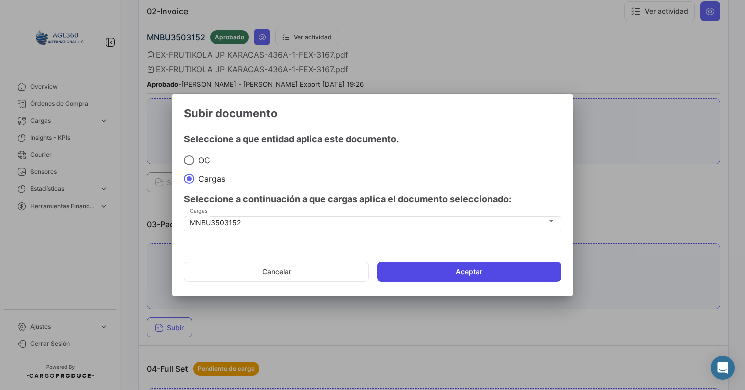
click at [411, 264] on button "Aceptar" at bounding box center [469, 272] width 184 height 20
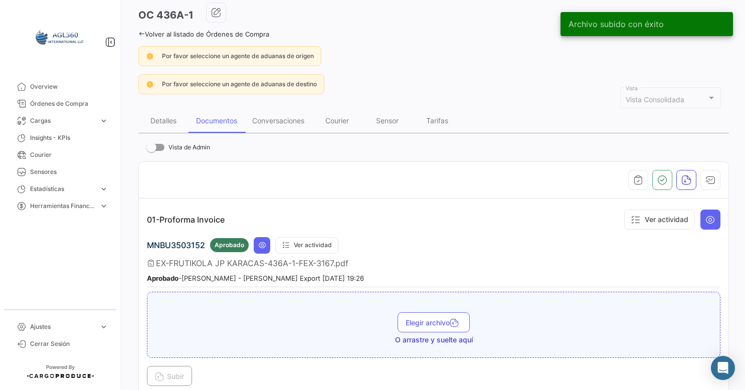
scroll to position [0, 0]
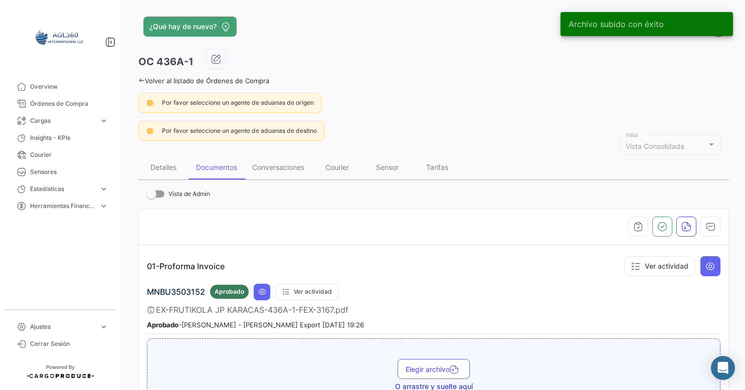
click at [145, 79] on link "Volver al listado de Órdenes de Compra" at bounding box center [203, 81] width 131 height 8
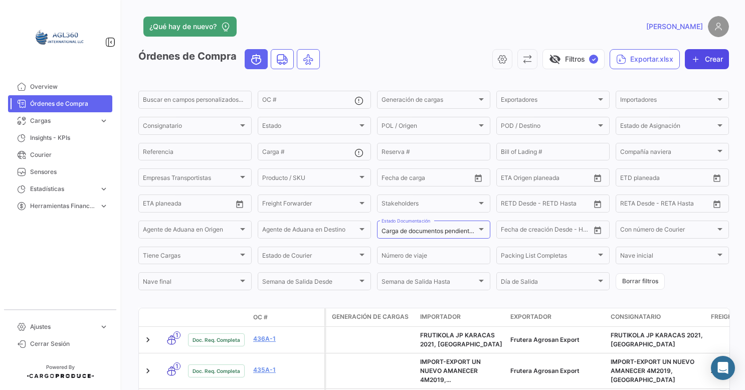
click at [696, 55] on button "Crear" at bounding box center [707, 59] width 44 height 20
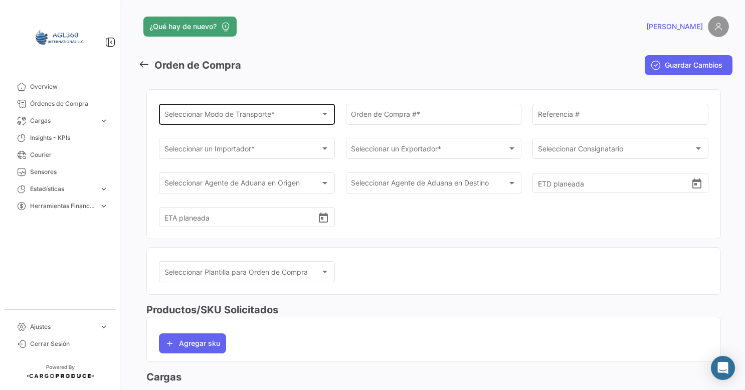
click at [259, 116] on span "Seleccionar Modo de Transporte *" at bounding box center [242, 116] width 156 height 9
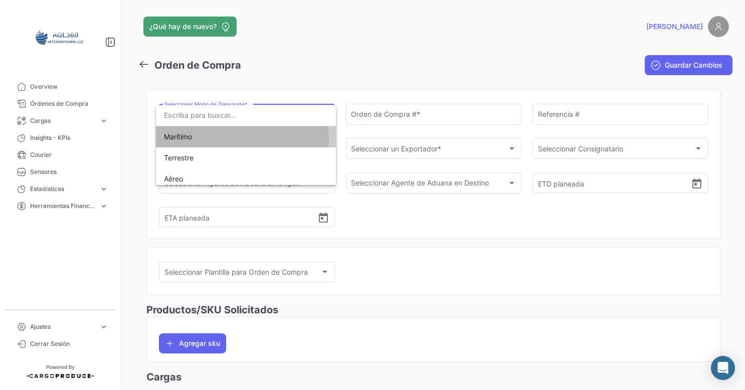
click at [196, 138] on span "Marítimo" at bounding box center [234, 136] width 140 height 21
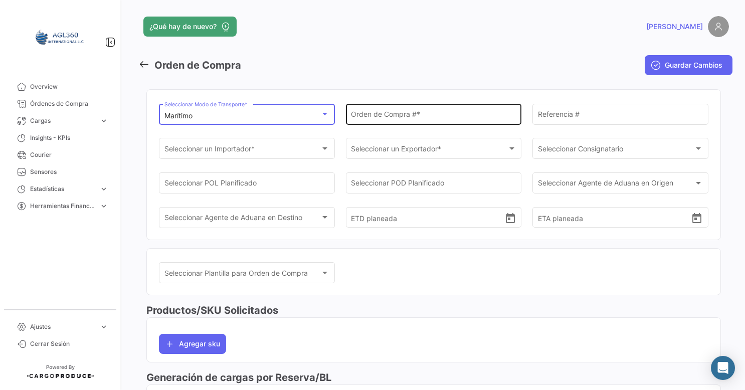
click at [418, 105] on div "Orden de Compra # *" at bounding box center [433, 113] width 165 height 23
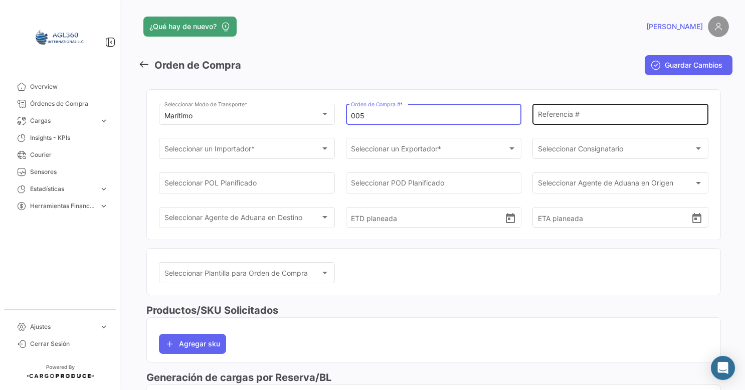
type input "005"
click at [587, 114] on input "Referencia #" at bounding box center [620, 116] width 165 height 9
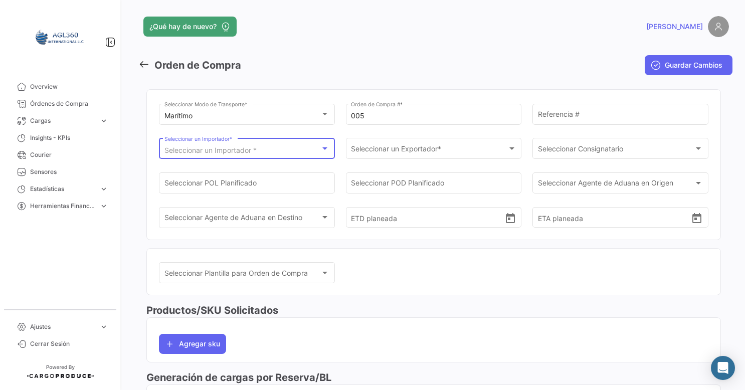
click at [228, 147] on span "Seleccionar un Importador *" at bounding box center [210, 150] width 92 height 9
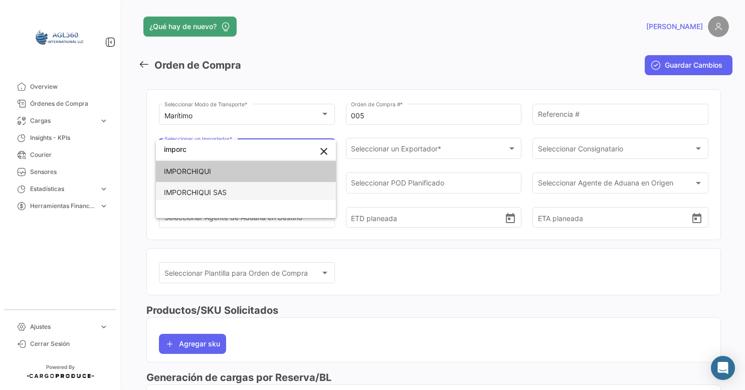
type input "imporc"
drag, startPoint x: 233, startPoint y: 190, endPoint x: 251, endPoint y: 187, distance: 18.3
click at [233, 190] on span "IMPORCHIQUI SAS" at bounding box center [246, 192] width 164 height 21
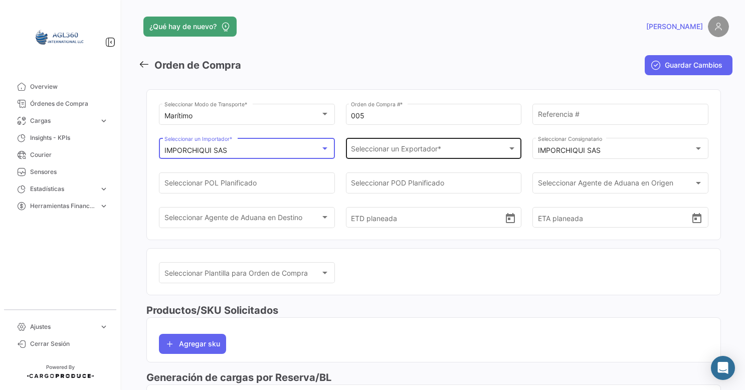
click at [396, 148] on span "Seleccionar un Exportador *" at bounding box center [429, 150] width 156 height 9
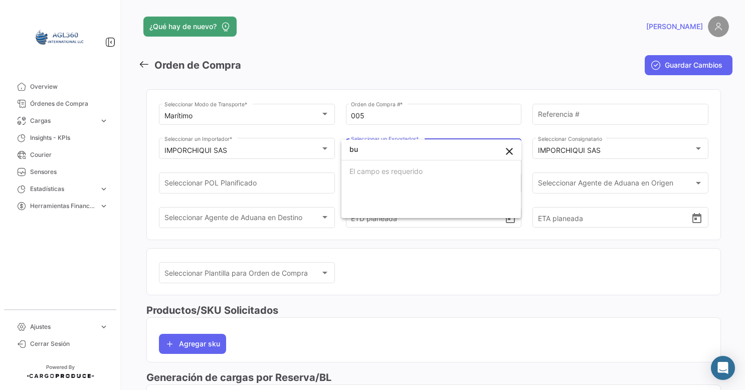
type input "b"
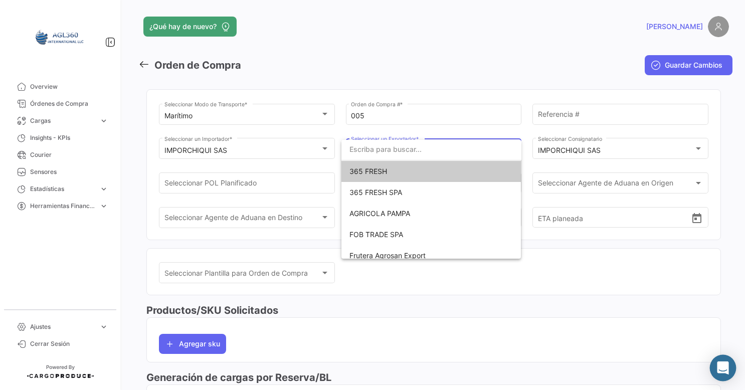
click at [727, 369] on icon "Abrir Intercom Messenger" at bounding box center [723, 367] width 12 height 13
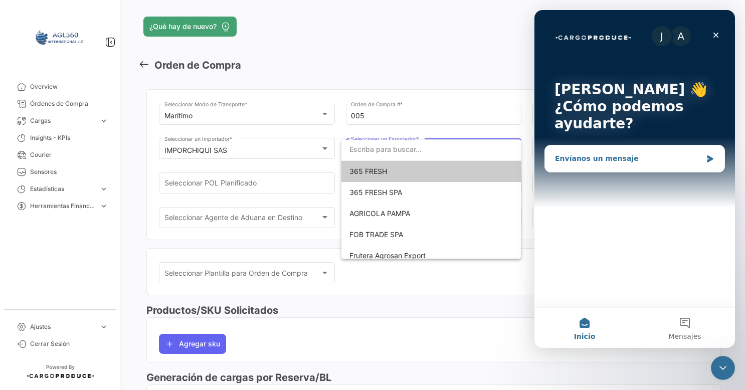
click at [665, 160] on div "Envíanos un mensaje" at bounding box center [628, 158] width 147 height 11
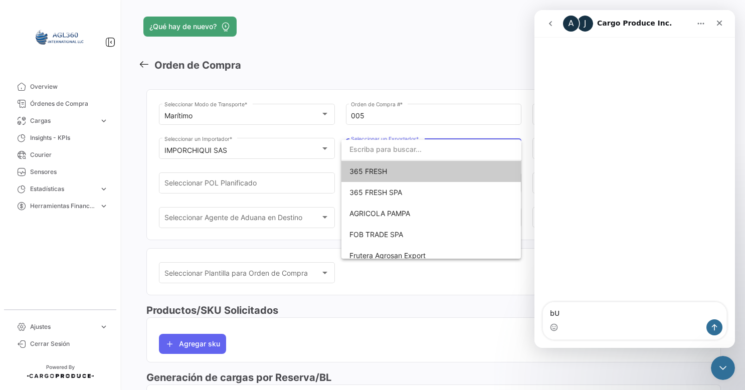
type textarea "b"
drag, startPoint x: 679, startPoint y: 312, endPoint x: 681, endPoint y: 317, distance: 5.4
click at [679, 312] on textarea "Buenas tardes, Agradeceré por favor crear" at bounding box center [634, 310] width 183 height 17
click at [686, 313] on textarea "Buenas tardes, Agradeceré por favor crear" at bounding box center [634, 310] width 183 height 17
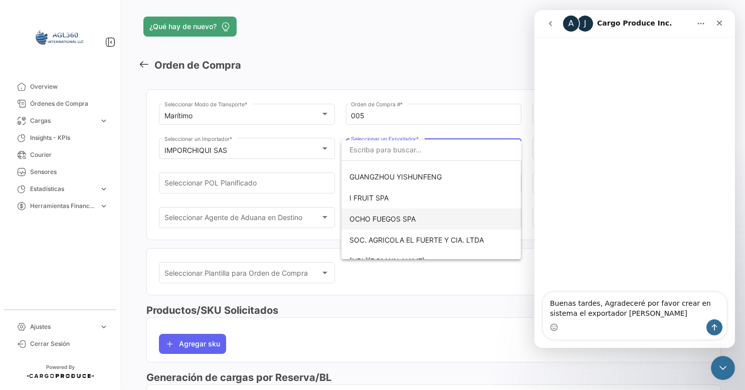
scroll to position [112, 0]
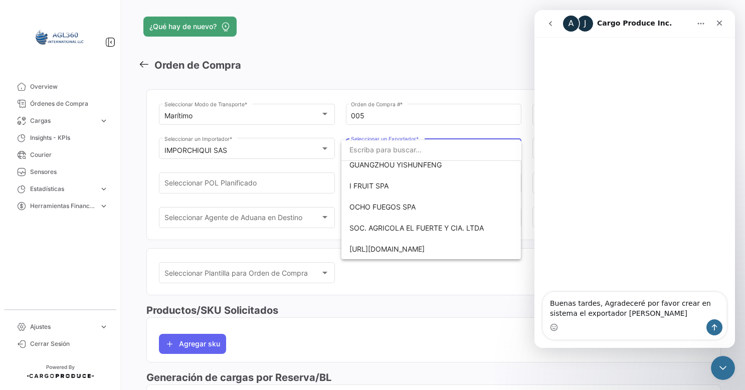
type textarea "Buenas tardes, Agradeceré por favor crear en sistema el exportador [PERSON_NAME]"
click at [710, 326] on icon "Enviar un mensaje…" at bounding box center [714, 327] width 8 height 8
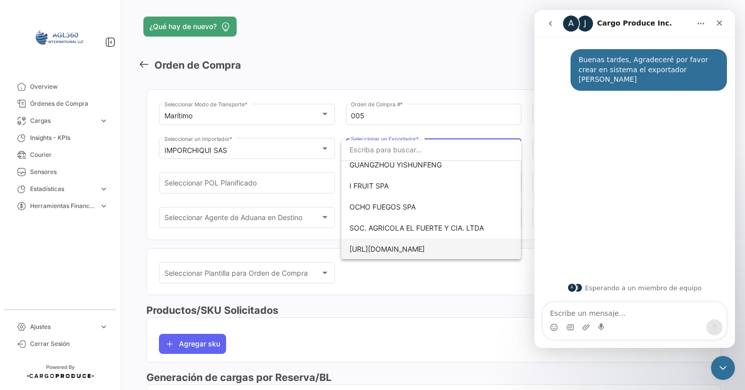
click at [407, 251] on span "[URL][DOMAIN_NAME]" at bounding box center [386, 249] width 75 height 9
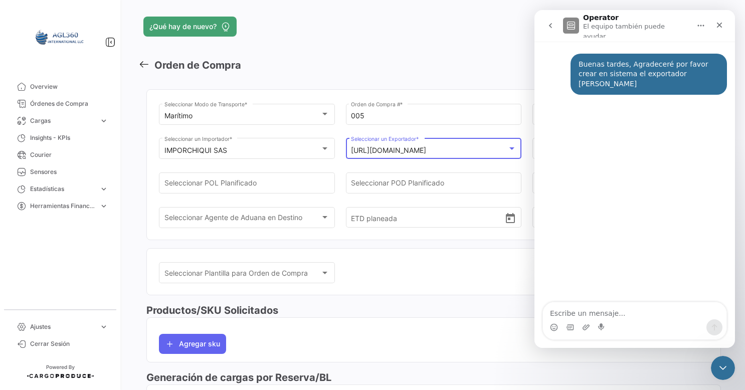
drag, startPoint x: 422, startPoint y: 280, endPoint x: 422, endPoint y: 242, distance: 38.1
click at [421, 277] on div "Seleccionar Plantilla para Orden de Compra Seleccionar Plantilla para Orden de …" at bounding box center [433, 278] width 549 height 35
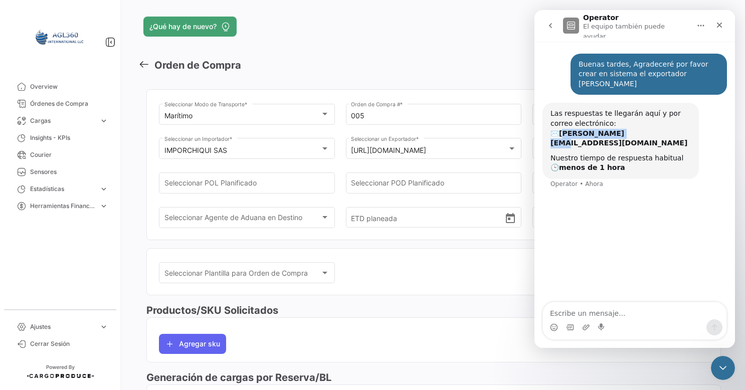
drag, startPoint x: 565, startPoint y: 118, endPoint x: 638, endPoint y: 118, distance: 72.7
click at [638, 118] on div "Las respuestas te llegarán aquí y por correo electrónico: ✉️ [PERSON_NAME][EMAI…" at bounding box center [620, 128] width 140 height 39
click at [442, 287] on div "Seleccionar Plantilla para Orden de Compra Seleccionar Plantilla para Orden de …" at bounding box center [433, 278] width 549 height 35
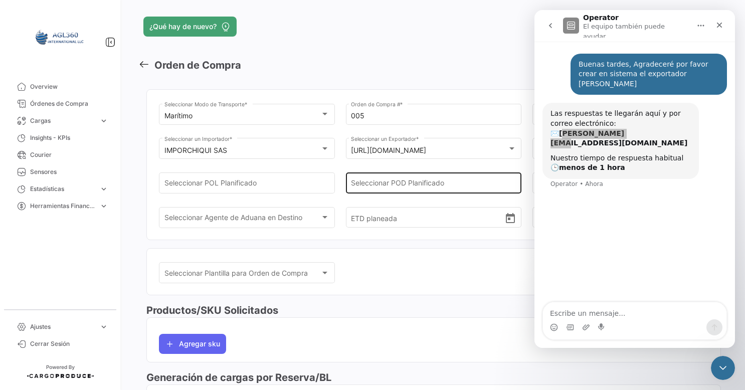
click at [410, 184] on input "Seleccionar POD Planificado" at bounding box center [433, 185] width 165 height 9
drag, startPoint x: 408, startPoint y: 321, endPoint x: 400, endPoint y: 307, distance: 16.2
click at [407, 321] on mat-card "Agregar sku" at bounding box center [433, 339] width 574 height 45
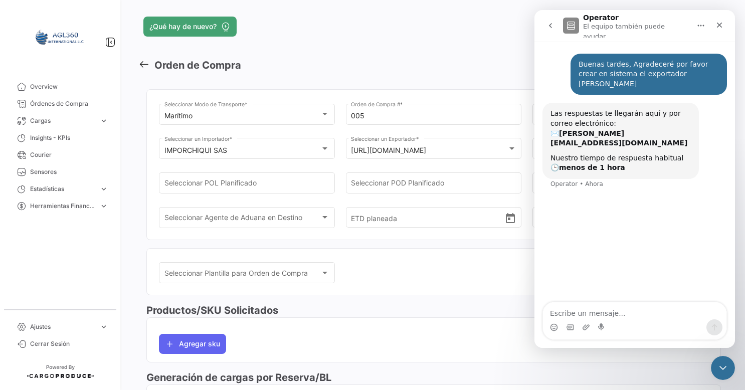
click at [624, 249] on div "Buenas tardes, Agradeceré por favor crear en sistema el exportador [PERSON_NAME…" at bounding box center [634, 173] width 201 height 262
click at [593, 316] on textarea "Escribe un mensaje..." at bounding box center [634, 310] width 183 height 17
paste textarea "[PERSON_NAME] SOCIEDAD ANONIMA CERRADA LOTE. H-1 CND. EL CORREGIDOR ICA - [GEOG…"
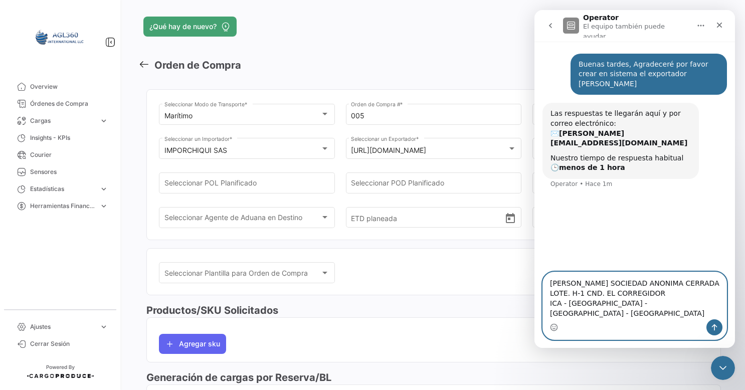
click at [549, 294] on textarea "[PERSON_NAME] SOCIEDAD ANONIMA CERRADA LOTE. H-1 CND. EL CORREGIDOR ICA - [GEOG…" at bounding box center [634, 295] width 183 height 47
click at [560, 284] on textarea "Estos son los datos completos eBUENAVENTURA SOCIEDAD ANONIMA CERRADA LOTE. H-1 …" at bounding box center [634, 290] width 183 height 57
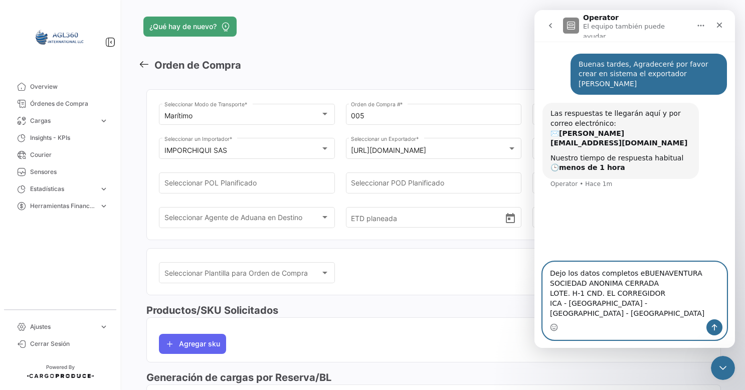
click at [629, 283] on textarea "Dejo los datos completos eBUENAVENTURA SOCIEDAD ANONIMA CERRADA LOTE. H-1 CND. …" at bounding box center [634, 290] width 183 height 57
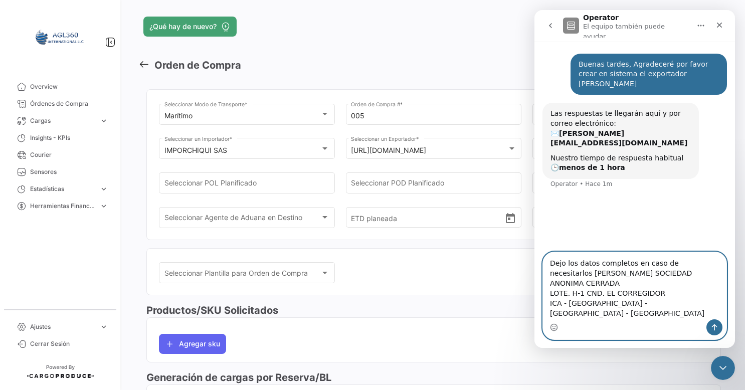
drag, startPoint x: 607, startPoint y: 290, endPoint x: 705, endPoint y: 292, distance: 98.8
click at [705, 292] on textarea "Dejo los datos completos en caso de necesitarlos [PERSON_NAME] SOCIEDAD ANONIMA…" at bounding box center [634, 285] width 183 height 67
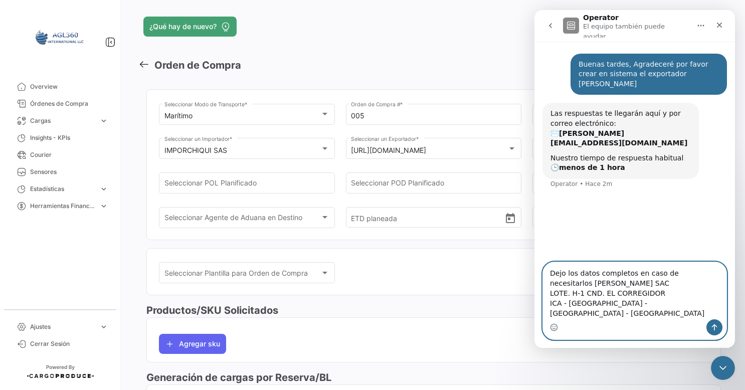
drag, startPoint x: 638, startPoint y: 313, endPoint x: 544, endPoint y: 312, distance: 93.7
click at [544, 312] on textarea "Dejo los datos completos en caso de necesitarlos [PERSON_NAME] SAC LOTE. H-1 CN…" at bounding box center [634, 290] width 183 height 57
paste textarea "SUNAMPE - CHINCHA - ICA"
click at [589, 315] on textarea "Dejo los datos completos en caso de necesitarlos [PERSON_NAME] SAC LOTE. H-1 CN…" at bounding box center [634, 290] width 183 height 57
click at [657, 314] on textarea "Dejo los datos completos en caso de necesitarlos [PERSON_NAME] SAC LOTE. H-1 CN…" at bounding box center [634, 290] width 183 height 57
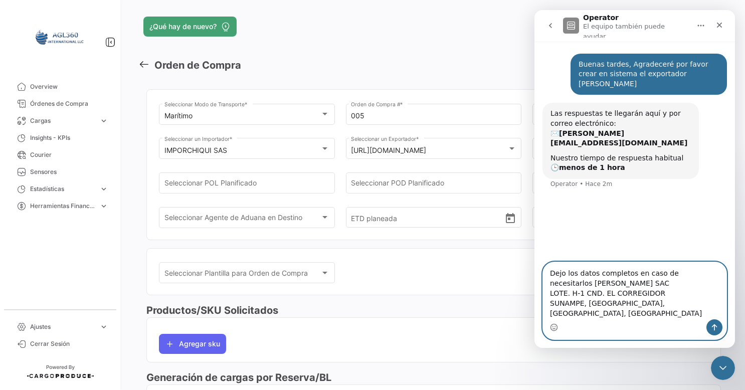
paste textarea "RUC: 20452603137"
click at [651, 313] on textarea "Dejo los datos completos en caso de necesitarlos [PERSON_NAME] SAC LOTE. H-1 CN…" at bounding box center [634, 290] width 183 height 57
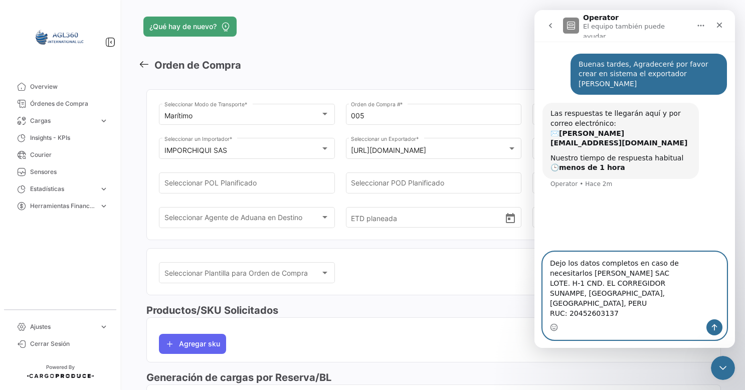
drag, startPoint x: 653, startPoint y: 302, endPoint x: 732, endPoint y: 301, distance: 79.2
click at [732, 301] on div "Dejo los datos completos en caso de necesitarlos [PERSON_NAME] SAC LOTE. H-1 CN…" at bounding box center [634, 296] width 201 height 88
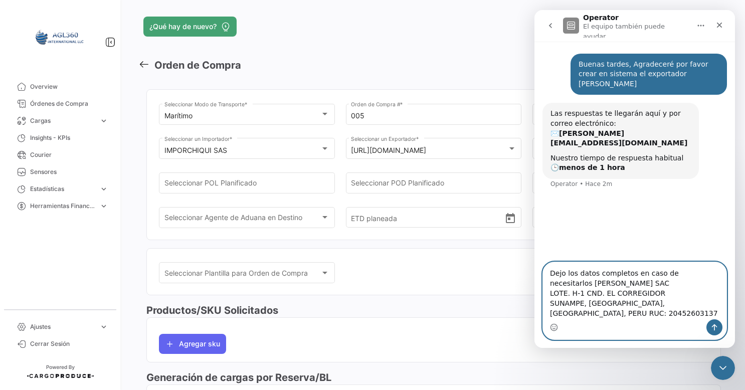
drag, startPoint x: 549, startPoint y: 292, endPoint x: 717, endPoint y: 314, distance: 169.4
click at [717, 314] on textarea "Dejo los datos completos en caso de necesitarlos [PERSON_NAME] SAC LOTE. H-1 CN…" at bounding box center [634, 290] width 183 height 57
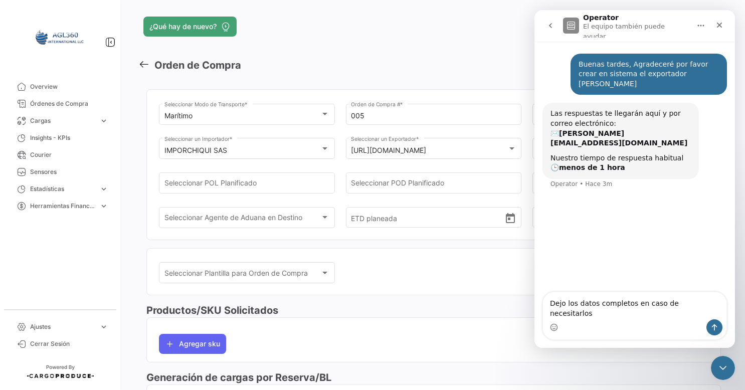
click at [610, 320] on div "Intercom Messenger" at bounding box center [634, 327] width 183 height 16
click at [700, 317] on textarea "Dejo los datos completos en caso de necesitarlos" at bounding box center [634, 305] width 183 height 27
paste textarea "[PERSON_NAME] SAC LOTE. H-1 CND. EL CORREGIDOR SUNAMPE, [GEOGRAPHIC_DATA], [GEO…"
type textarea "Dejo los datos completos en caso de necesitarlos: [PERSON_NAME] SAC LOTE. H-1 C…"
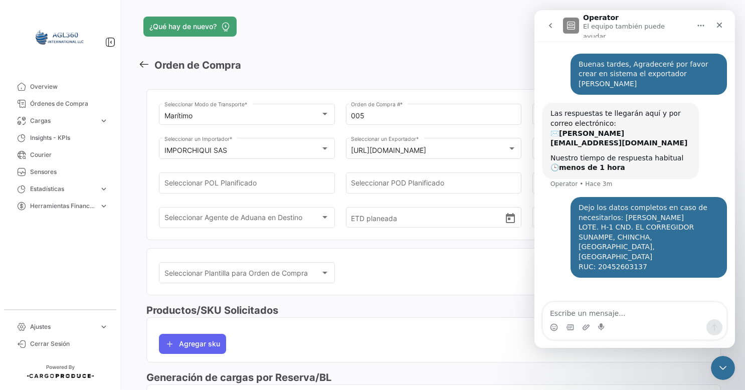
drag, startPoint x: 415, startPoint y: 285, endPoint x: 397, endPoint y: 284, distance: 18.6
click at [416, 284] on div "Seleccionar Plantilla para Orden de Compra Seleccionar Plantilla para Orden de …" at bounding box center [433, 278] width 549 height 35
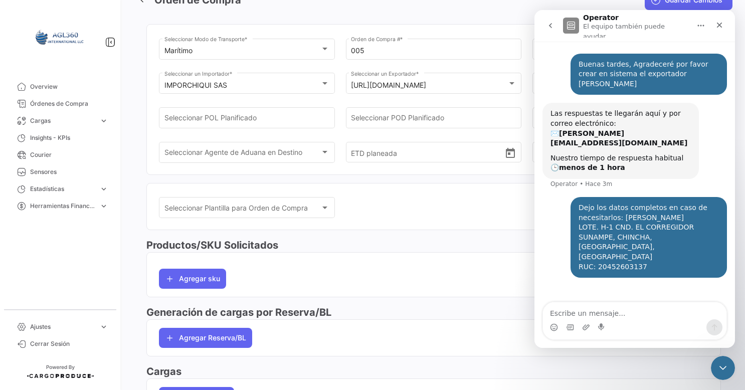
scroll to position [50, 0]
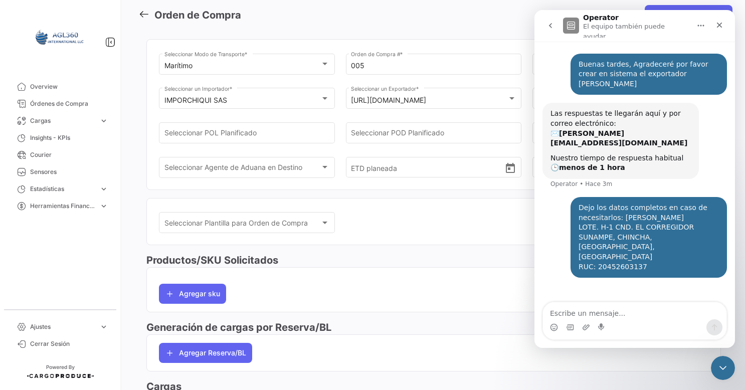
click at [421, 250] on div "Seleccionar Plantilla para Orden de Compra Seleccionar Plantilla para Orden de …" at bounding box center [433, 226] width 574 height 56
click at [500, 99] on div "[URL][DOMAIN_NAME]" at bounding box center [429, 100] width 156 height 9
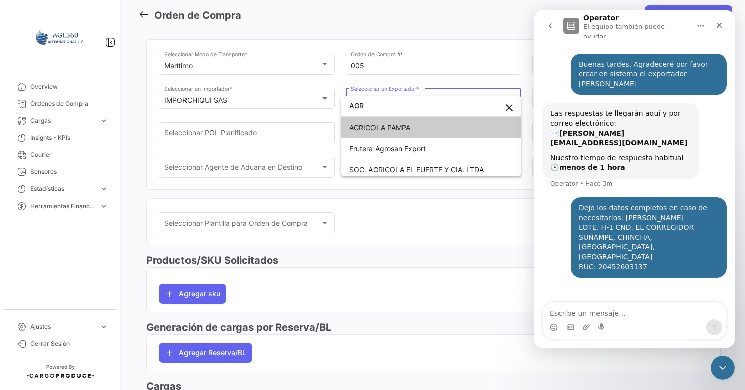
scroll to position [4, 0]
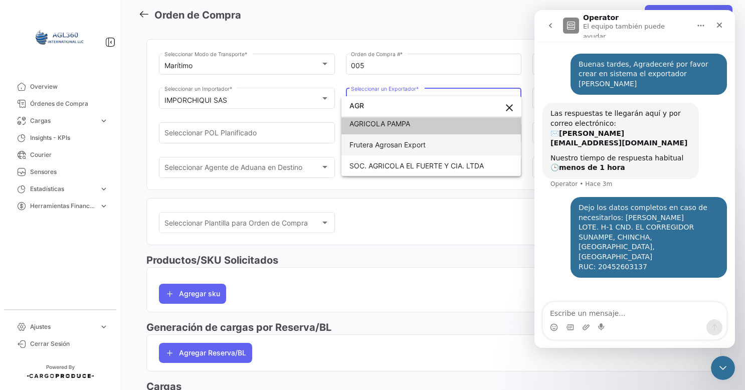
type input "AGR"
click at [408, 137] on span "Frutera Agrosan Export" at bounding box center [431, 144] width 164 height 21
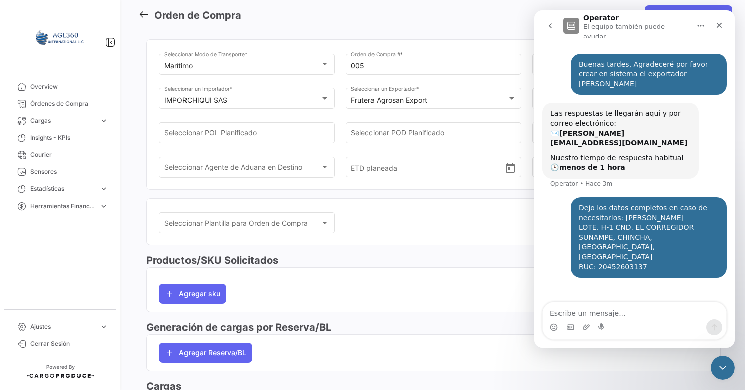
click at [435, 230] on div "Seleccionar Plantilla para Orden de Compra Seleccionar Plantilla para Orden de …" at bounding box center [433, 228] width 549 height 35
click at [544, 23] on button "go back" at bounding box center [550, 25] width 19 height 19
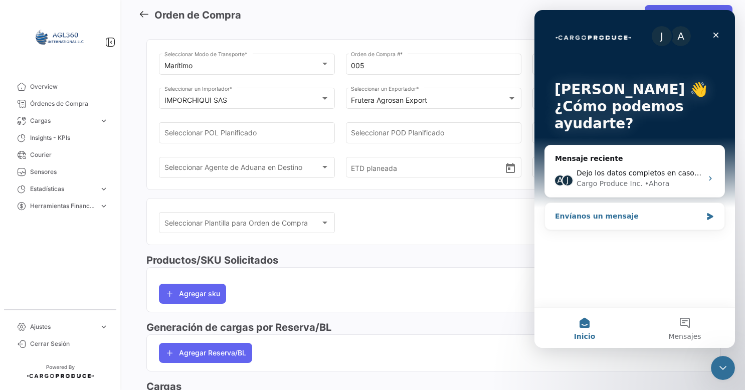
click at [658, 220] on div "Envíanos un mensaje" at bounding box center [628, 216] width 147 height 11
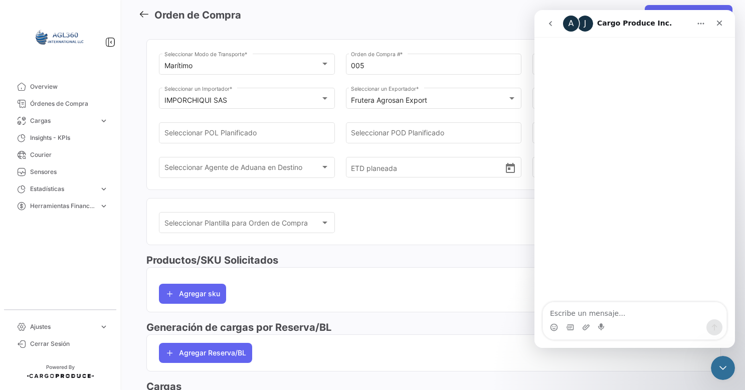
click at [553, 20] on icon "go back" at bounding box center [550, 24] width 8 height 8
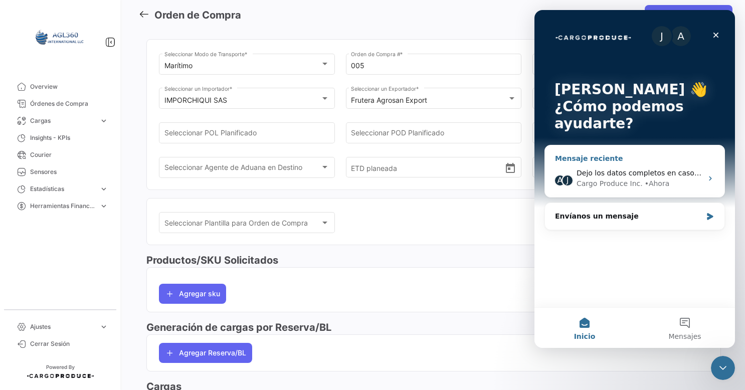
click at [708, 180] on icon "Intercom Messenger" at bounding box center [710, 178] width 8 height 8
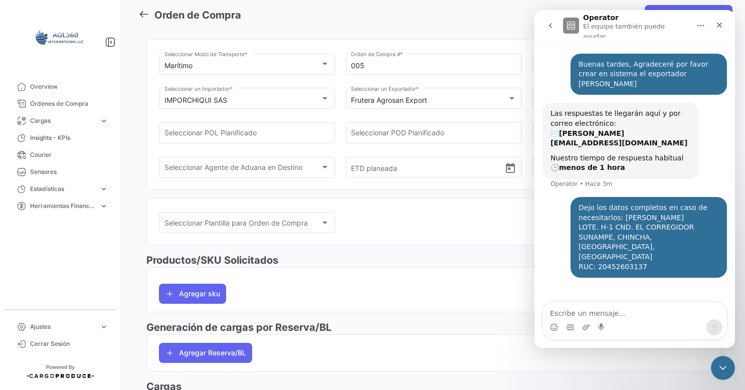
click at [449, 246] on div "Seleccionar Plantilla para Orden de Compra Seleccionar Plantilla para Orden de …" at bounding box center [433, 226] width 574 height 56
click at [551, 24] on icon "go back" at bounding box center [550, 26] width 8 height 8
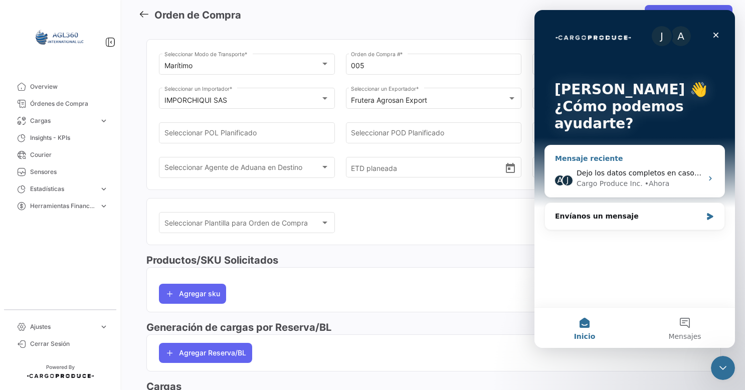
click at [675, 179] on div "Cargo Produce Inc. • [GEOGRAPHIC_DATA]" at bounding box center [639, 183] width 126 height 11
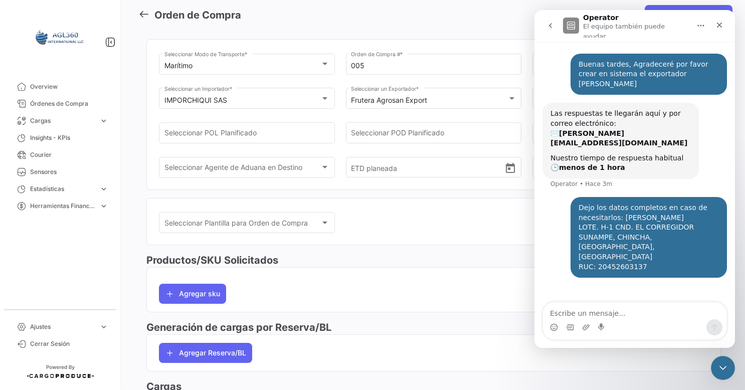
click at [699, 24] on icon "Inicio" at bounding box center [701, 26] width 8 height 8
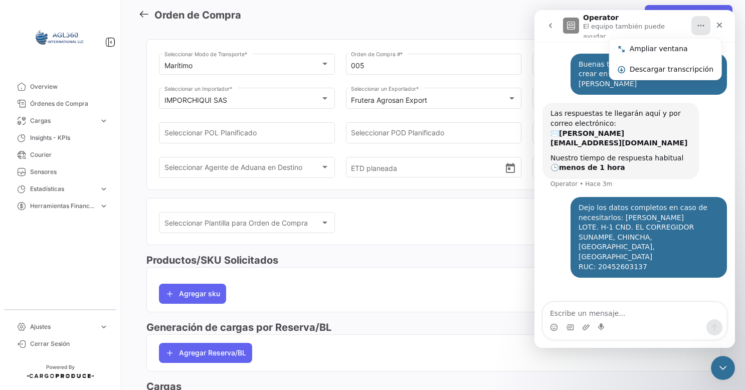
click at [451, 246] on div "Seleccionar Plantilla para Orden de Compra Seleccionar Plantilla para Orden de …" at bounding box center [433, 226] width 574 height 56
click at [725, 363] on icon "Cerrar Intercom Messenger" at bounding box center [721, 366] width 12 height 12
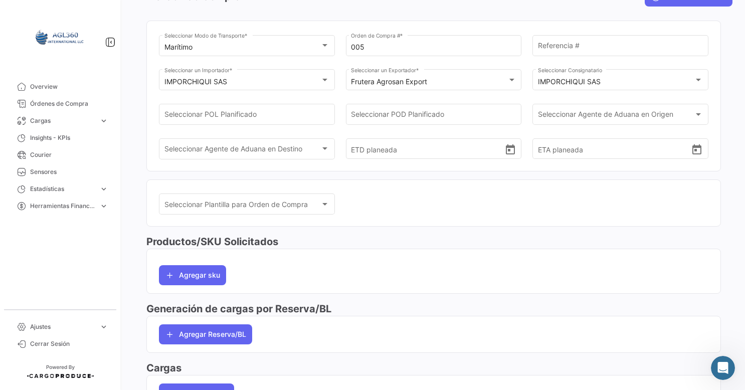
scroll to position [137, 0]
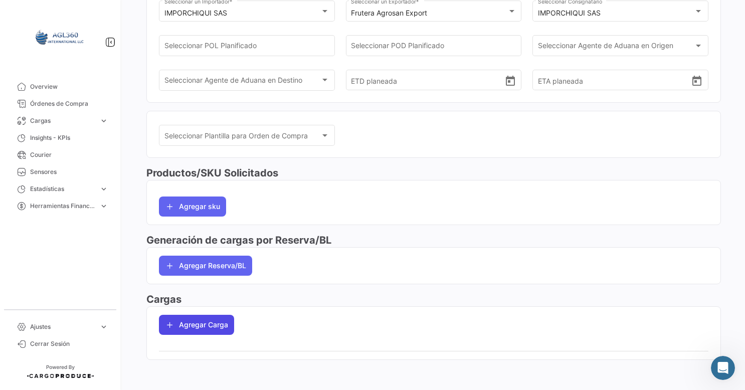
click at [203, 326] on button "Agregar Carga" at bounding box center [196, 325] width 75 height 20
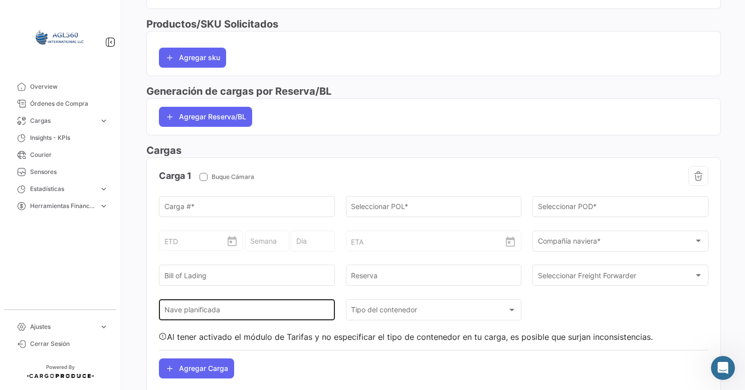
scroll to position [329, 0]
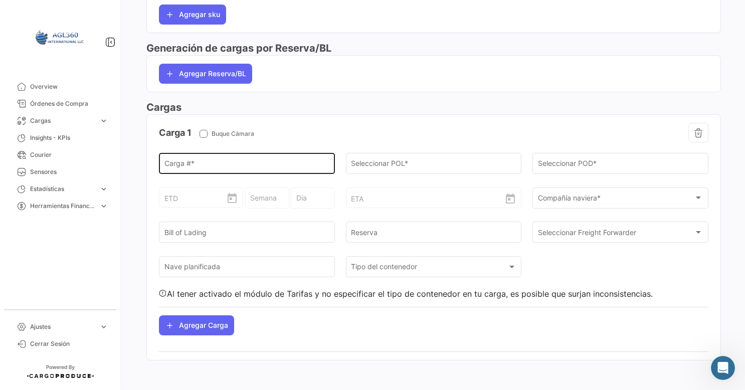
click at [210, 167] on div "Carga # *" at bounding box center [246, 162] width 165 height 23
paste input "SUDU8232803"
type input "SUDU8232803"
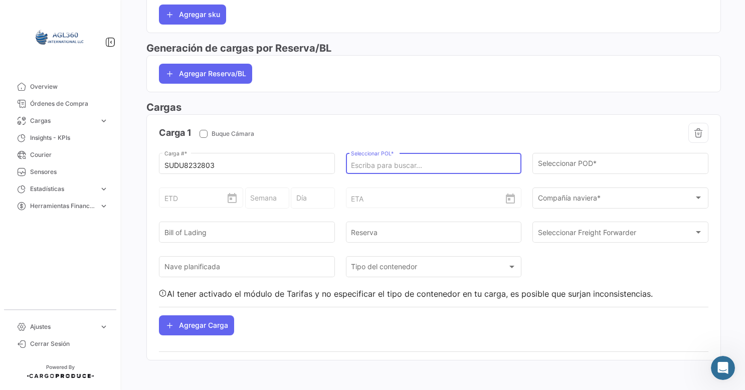
click at [386, 161] on input "Seleccionar POL *" at bounding box center [433, 165] width 165 height 9
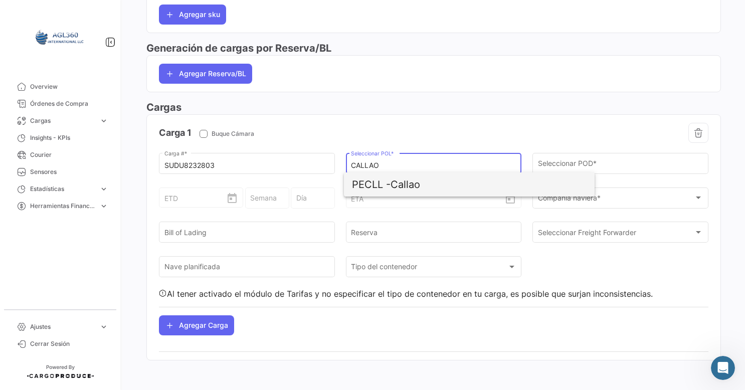
drag, startPoint x: 392, startPoint y: 189, endPoint x: 557, endPoint y: 174, distance: 166.6
click at [394, 188] on span "PECLL - [GEOGRAPHIC_DATA]" at bounding box center [469, 184] width 235 height 24
type input "Callao"
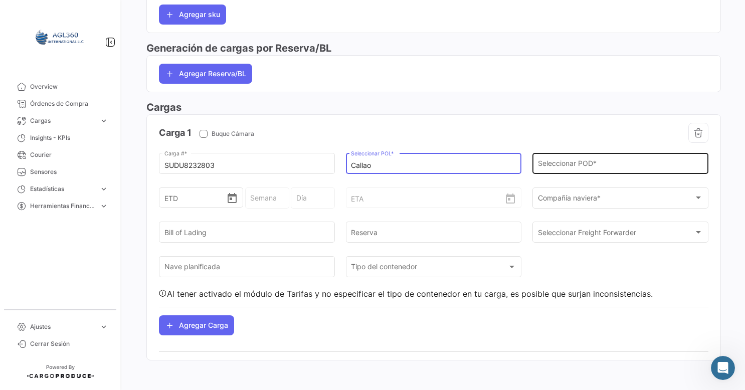
click at [580, 163] on input "Seleccionar POD *" at bounding box center [620, 165] width 165 height 9
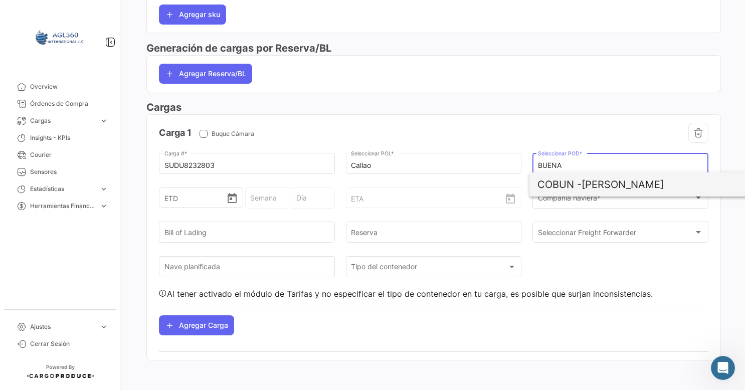
click at [572, 185] on span "COBUN -" at bounding box center [559, 184] width 44 height 12
type input "[PERSON_NAME]"
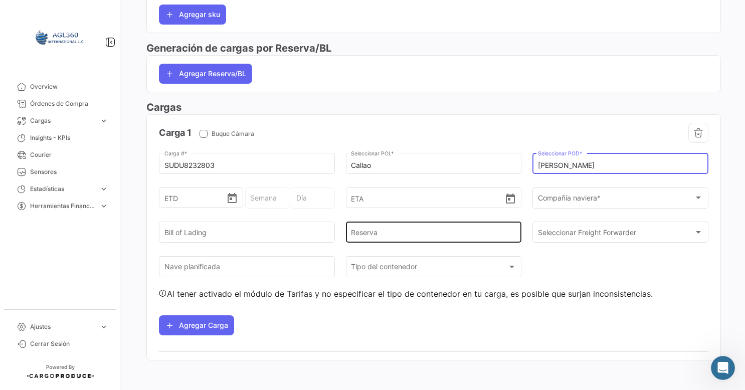
click at [367, 231] on input "Reserva" at bounding box center [433, 234] width 165 height 9
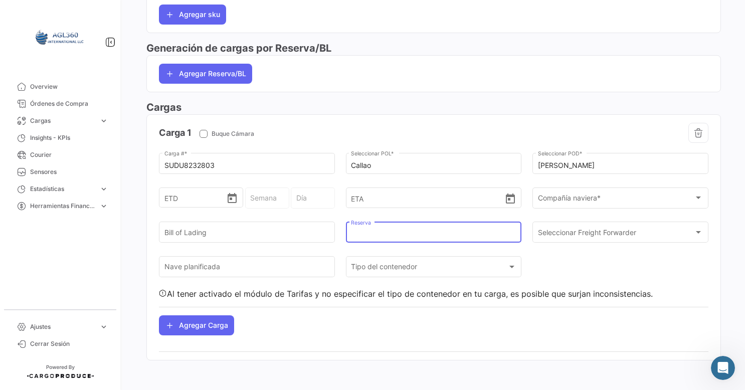
paste input "259213164"
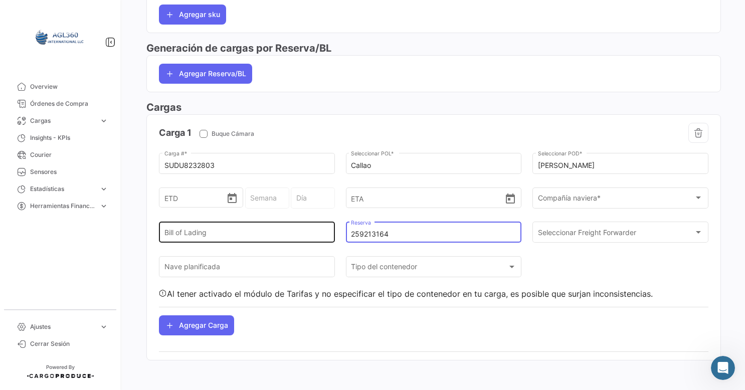
type input "259213164"
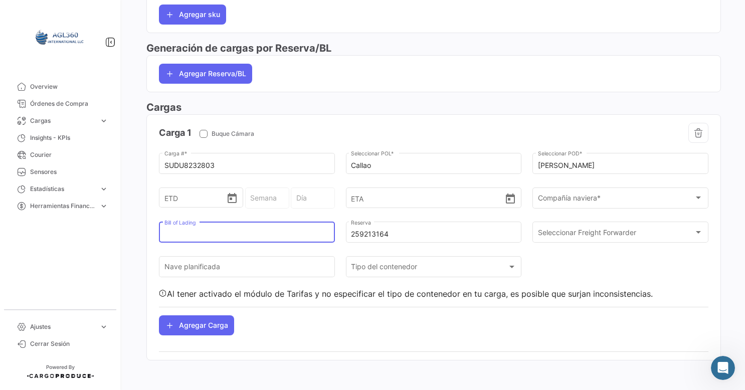
click at [289, 233] on input "Bill of Lading" at bounding box center [246, 234] width 165 height 9
paste input "259213164"
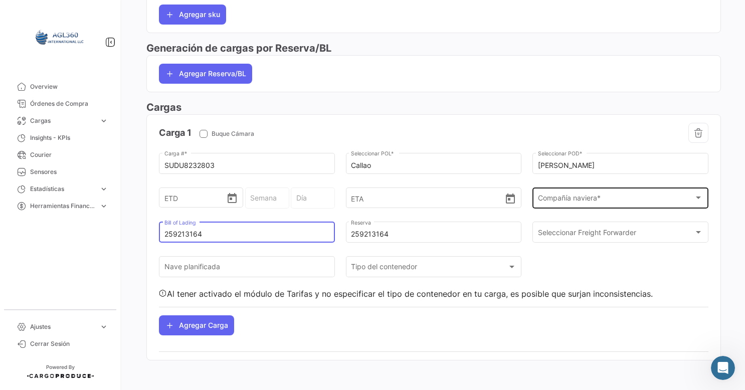
type input "259213164"
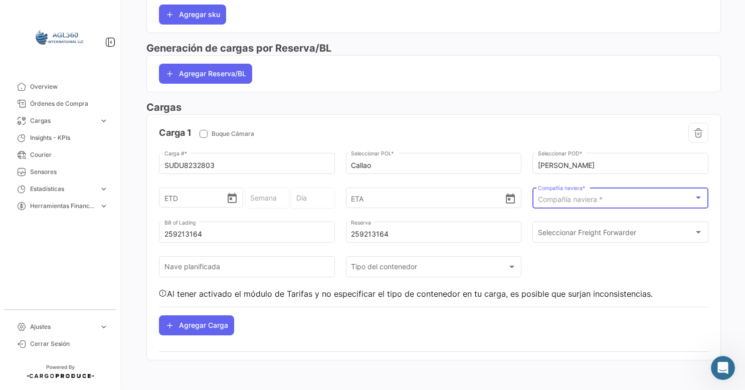
click at [586, 198] on span "Compañía naviera *" at bounding box center [570, 199] width 65 height 9
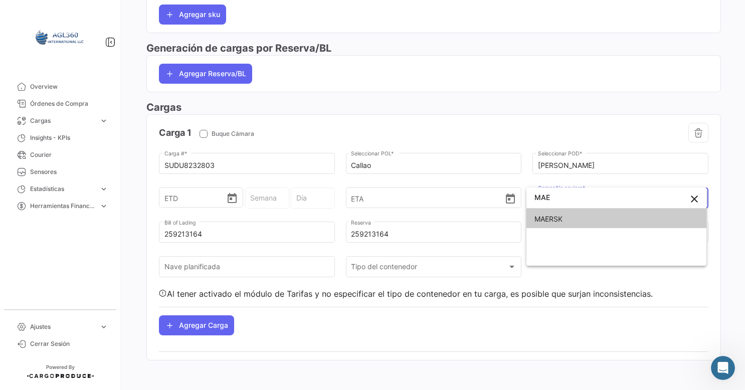
type input "MAE"
click at [544, 217] on span "MAERSK" at bounding box center [548, 219] width 28 height 9
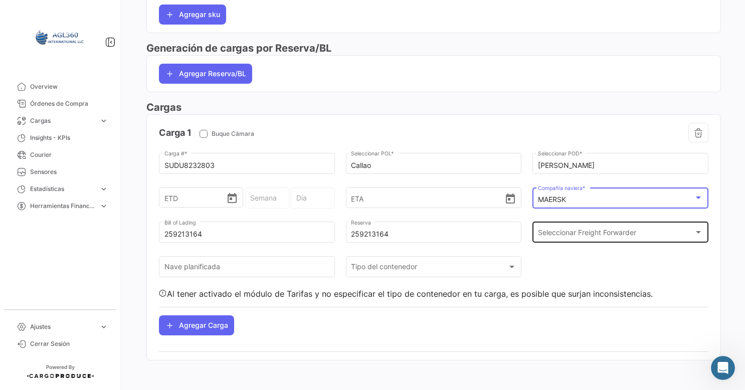
click at [562, 233] on span "Seleccionar Freight Forwarder" at bounding box center [616, 234] width 156 height 9
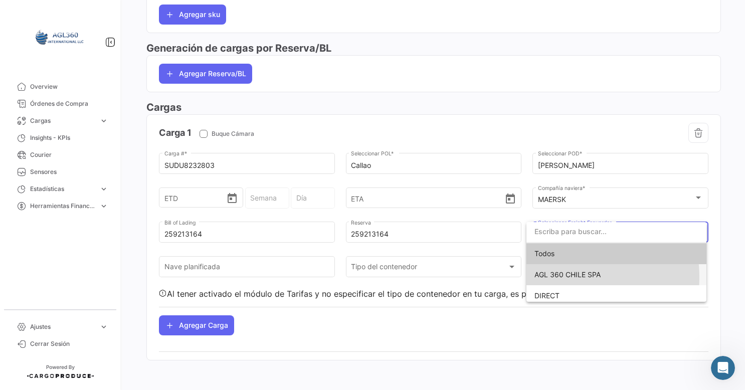
click at [560, 277] on span "AGL 360 CHILE SPA" at bounding box center [567, 274] width 66 height 9
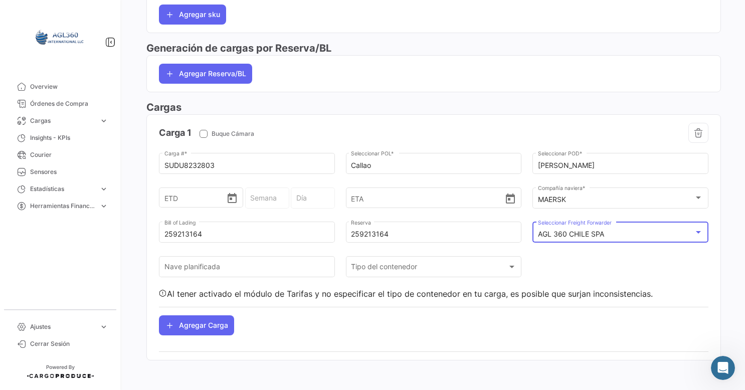
click at [601, 230] on div "AGL 360 CHILE SPA" at bounding box center [616, 234] width 156 height 9
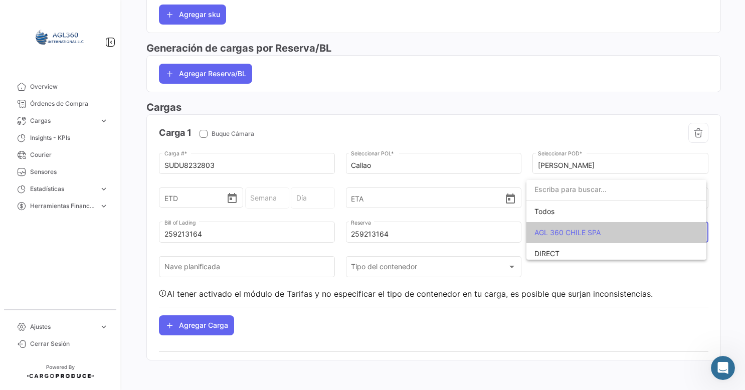
drag, startPoint x: 597, startPoint y: 236, endPoint x: 588, endPoint y: 240, distance: 10.1
click at [597, 236] on span "AGL 360 CHILE SPA" at bounding box center [567, 232] width 66 height 9
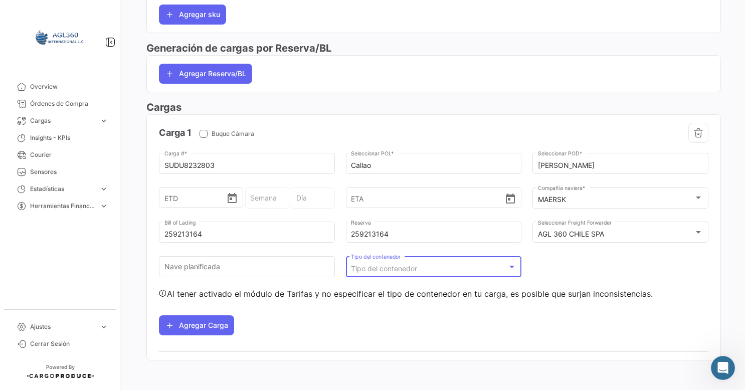
click at [415, 267] on span "Tipo del contenedor" at bounding box center [384, 268] width 66 height 9
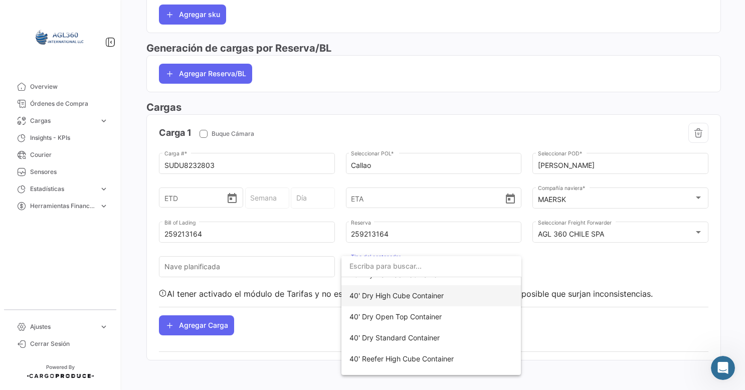
scroll to position [50, 0]
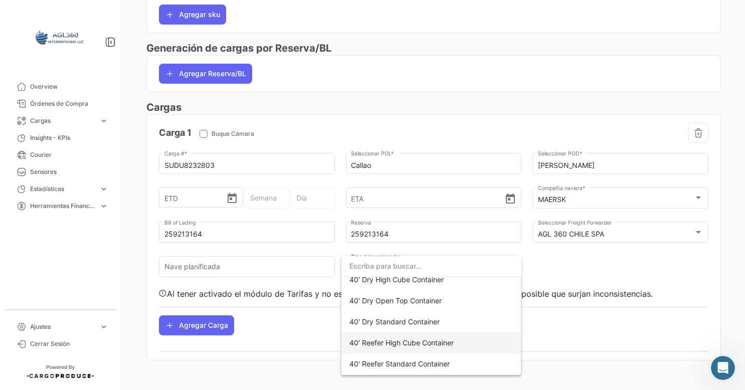
click at [440, 344] on span "40' Reefer High Cube Container" at bounding box center [401, 342] width 104 height 9
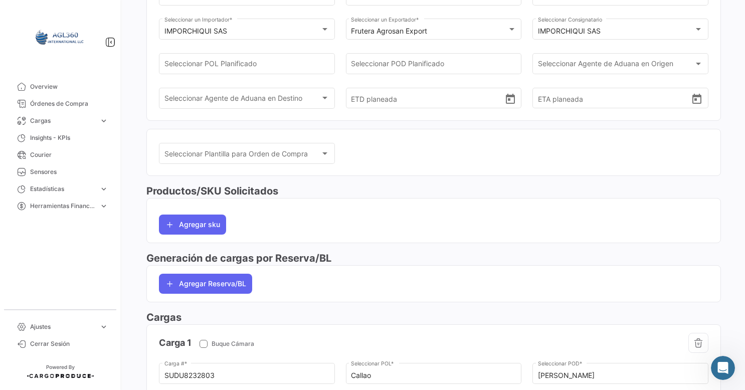
scroll to position [0, 0]
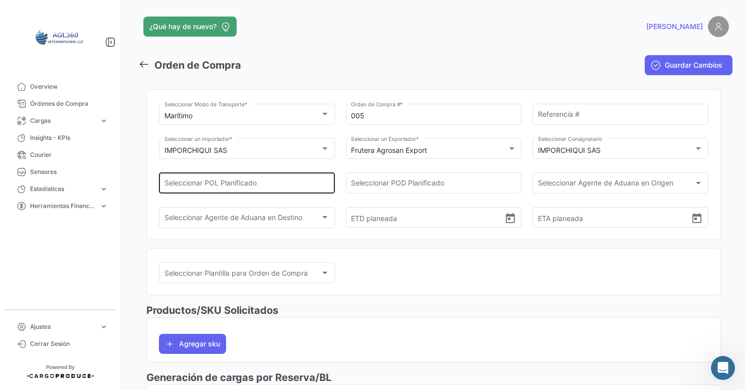
click at [281, 182] on input "Seleccionar POL Planificado" at bounding box center [246, 185] width 165 height 9
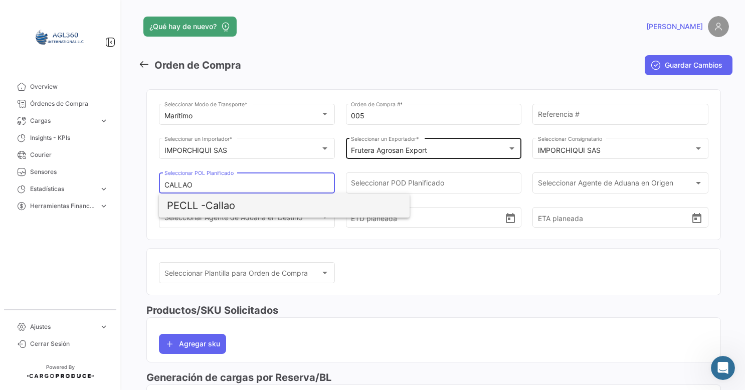
drag, startPoint x: 244, startPoint y: 206, endPoint x: 389, endPoint y: 154, distance: 153.2
click at [244, 206] on span "PECLL - [GEOGRAPHIC_DATA]" at bounding box center [284, 206] width 235 height 24
type input "Callao"
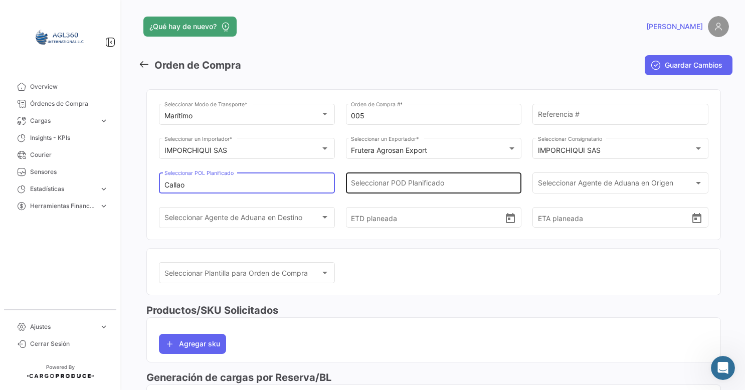
click at [402, 177] on div "Seleccionar POD Planificado" at bounding box center [433, 181] width 165 height 23
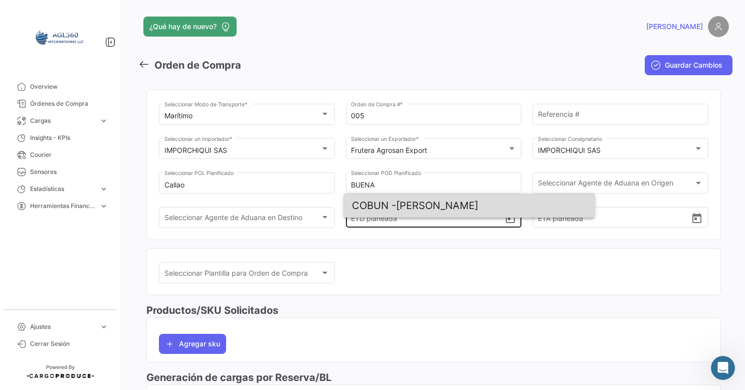
drag, startPoint x: 413, startPoint y: 203, endPoint x: 374, endPoint y: 215, distance: 40.9
click at [413, 204] on span "COBUN - [PERSON_NAME]" at bounding box center [469, 206] width 235 height 24
type input "[PERSON_NAME]"
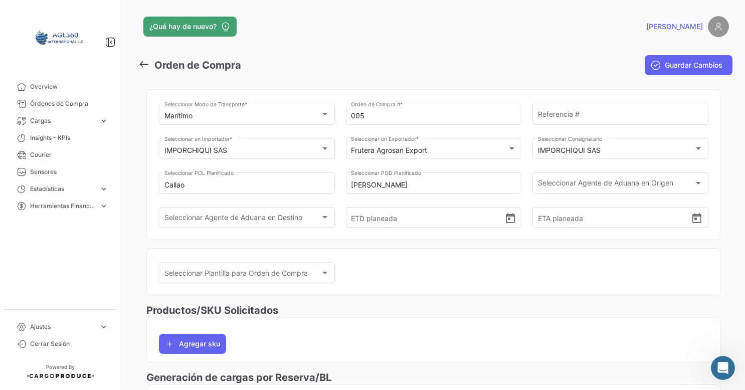
drag, startPoint x: 680, startPoint y: 60, endPoint x: 644, endPoint y: 81, distance: 41.5
click at [681, 60] on span "Guardar Cambios" at bounding box center [694, 65] width 58 height 10
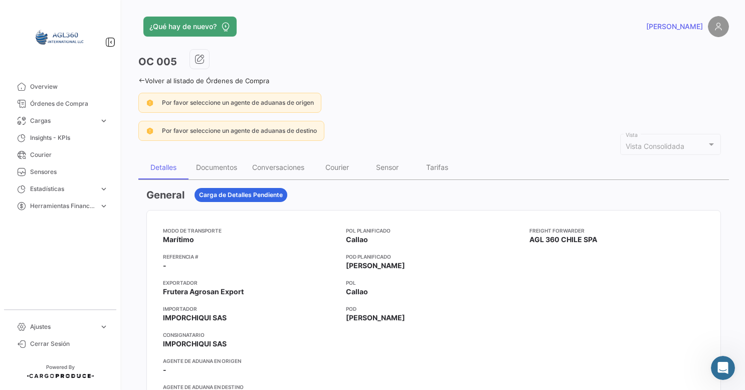
click at [142, 81] on icon at bounding box center [141, 80] width 7 height 7
